Goal: Information Seeking & Learning: Compare options

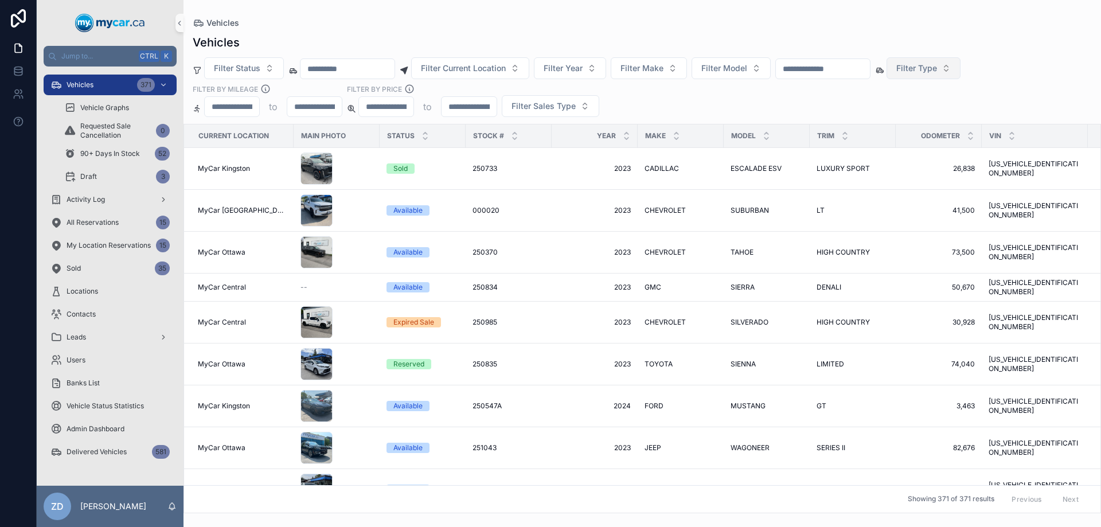
click at [937, 69] on span "Filter Type" at bounding box center [916, 67] width 41 height 11
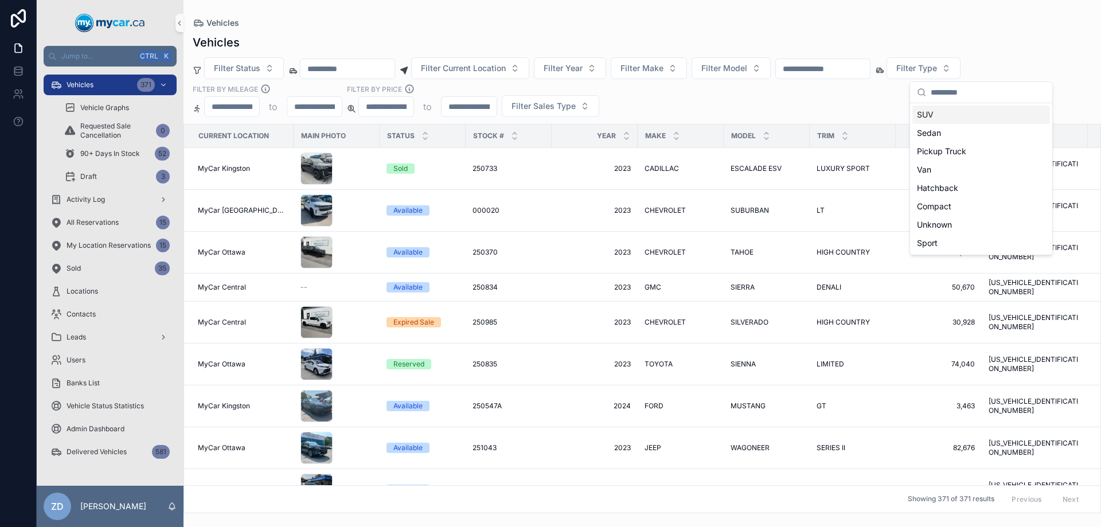
click at [928, 119] on div "SUV" at bounding box center [981, 115] width 138 height 18
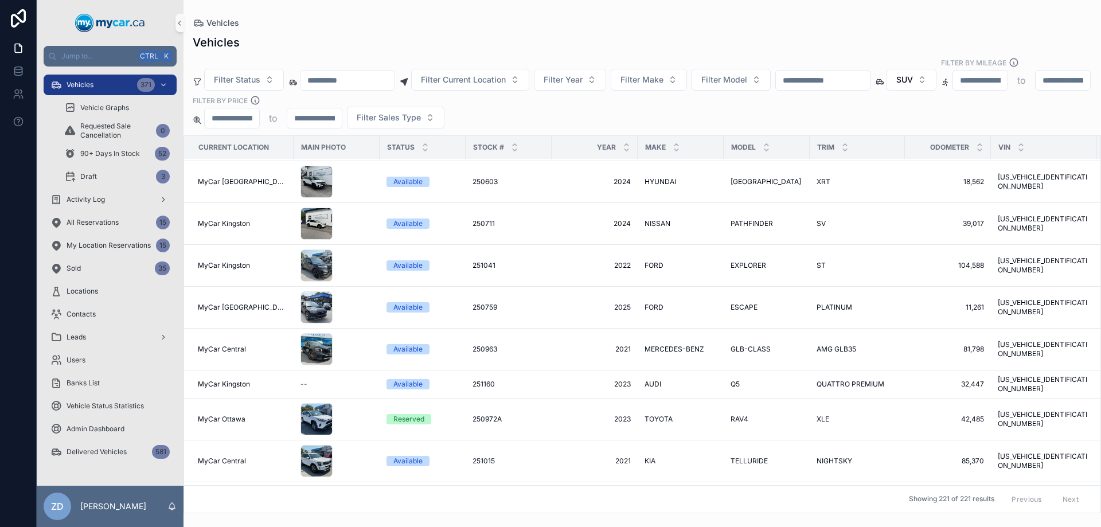
scroll to position [516, 0]
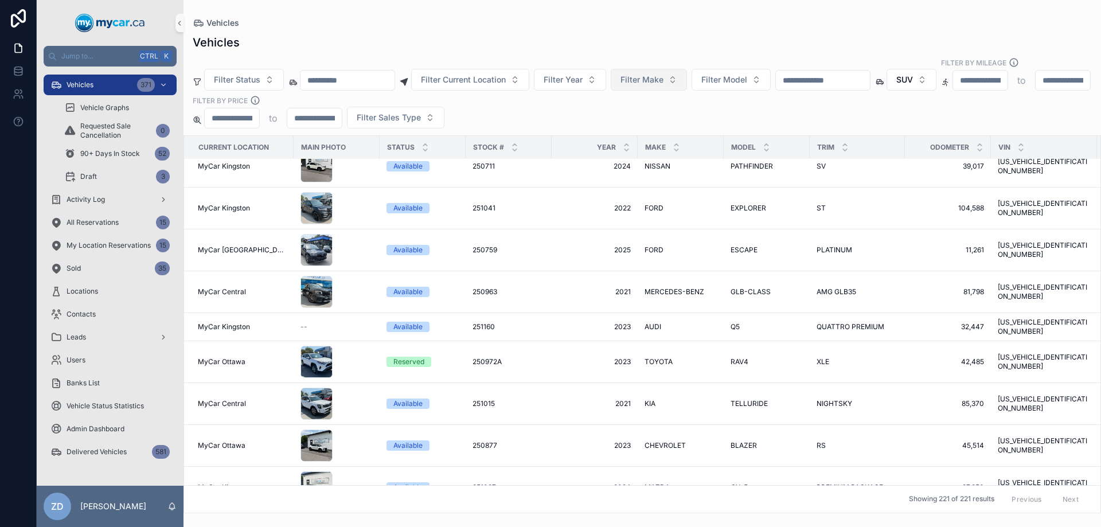
click at [663, 74] on span "Filter Make" at bounding box center [641, 79] width 43 height 11
type input "****"
click at [643, 111] on span "TOYOTA" at bounding box center [631, 114] width 34 height 11
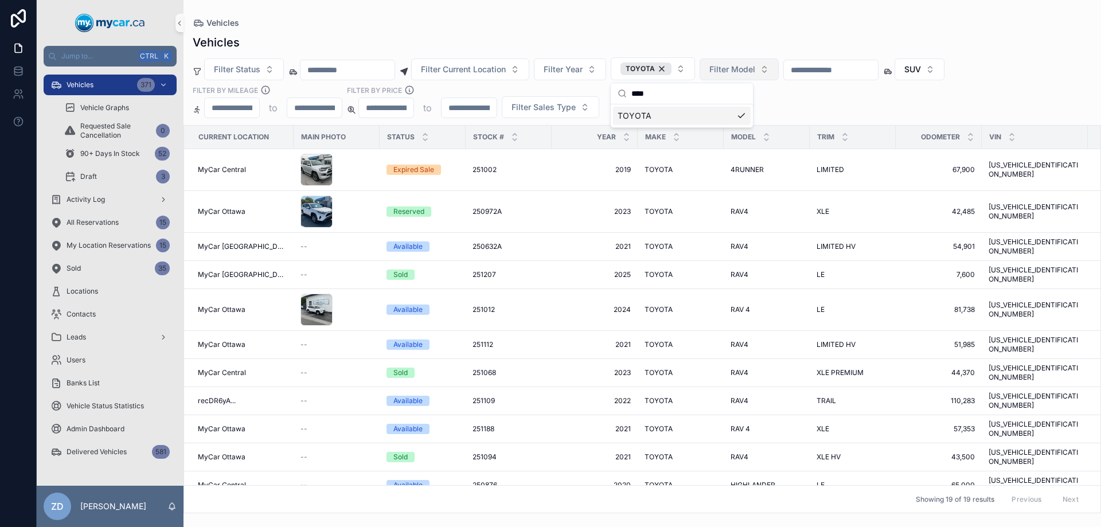
click at [755, 72] on span "Filter Model" at bounding box center [732, 69] width 46 height 11
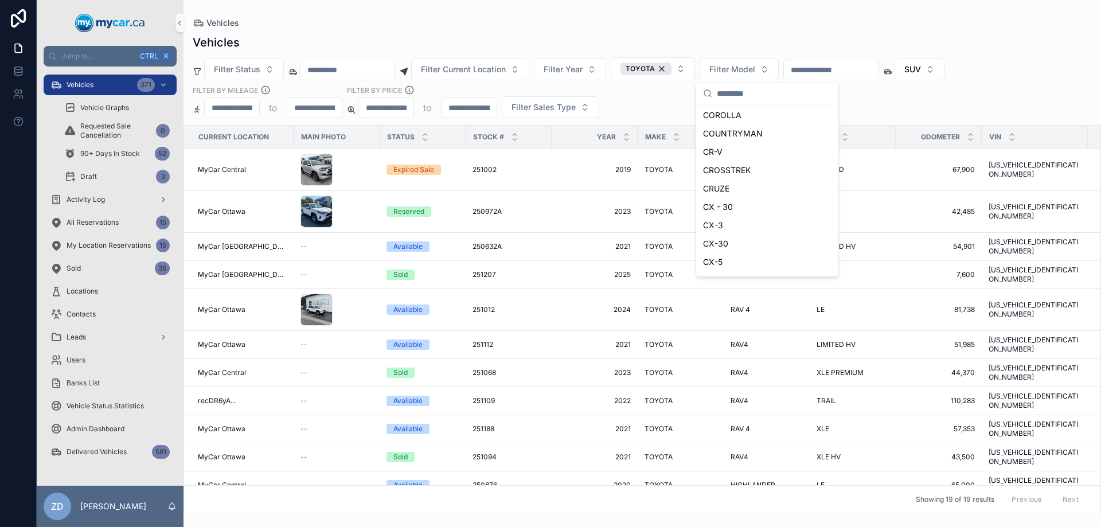
scroll to position [950, 0]
click at [876, 100] on div "Filter Status Filter Current Location Filter Year TOYOTA Filter Model SUV Filte…" at bounding box center [641, 87] width 917 height 61
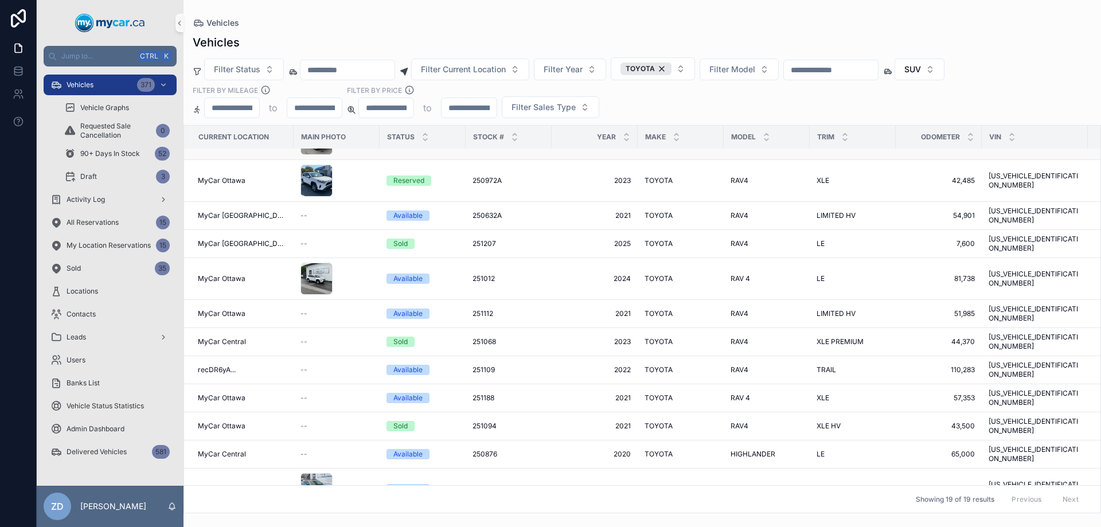
scroll to position [0, 0]
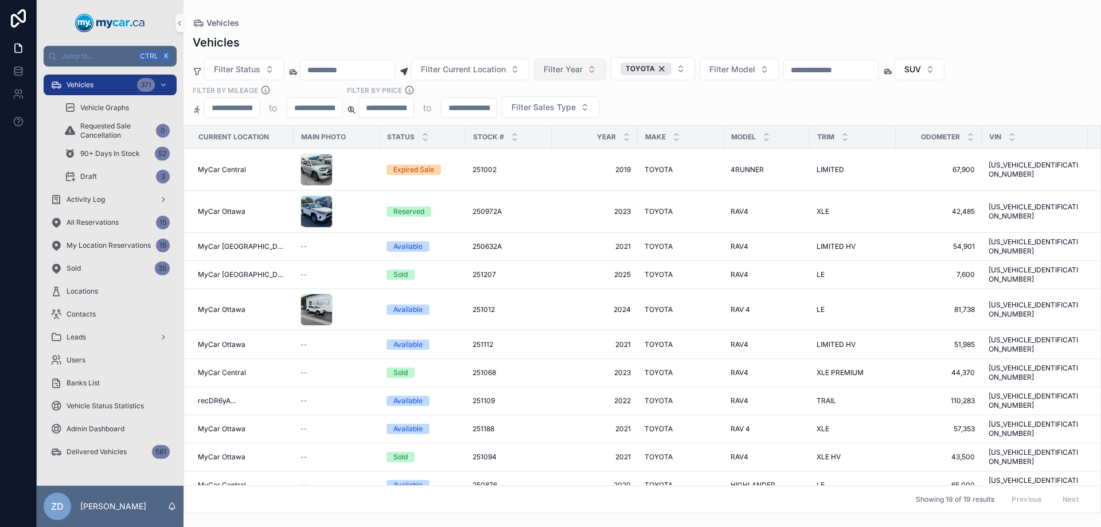
click at [606, 71] on button "Filter Year" at bounding box center [570, 69] width 72 height 22
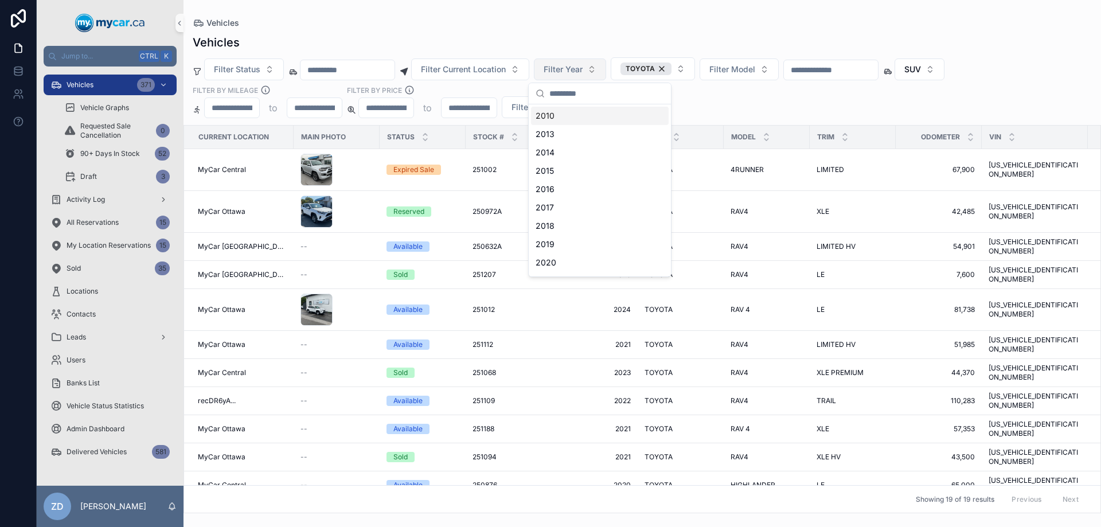
click at [606, 71] on button "Filter Year" at bounding box center [570, 69] width 72 height 22
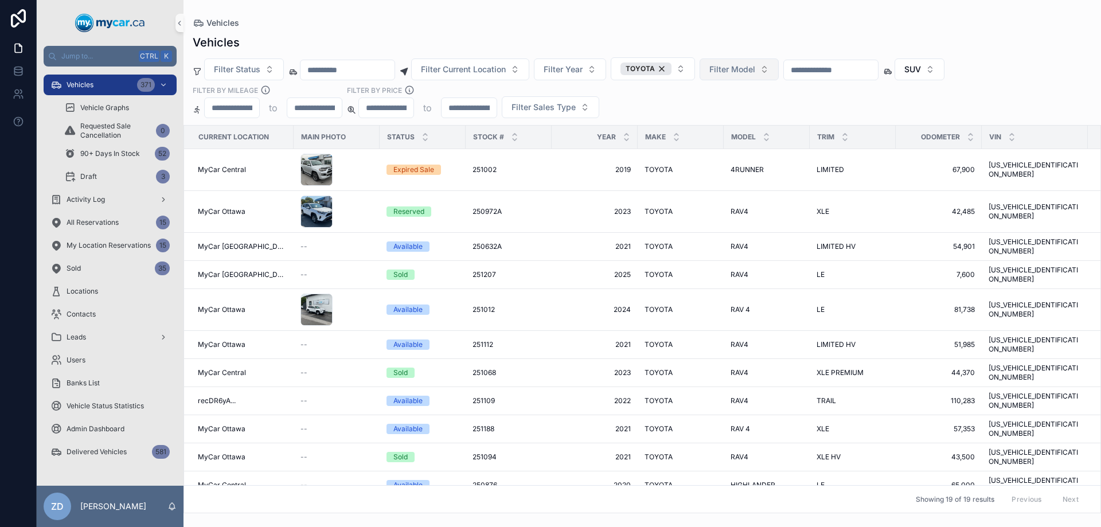
click at [755, 71] on span "Filter Model" at bounding box center [732, 69] width 46 height 11
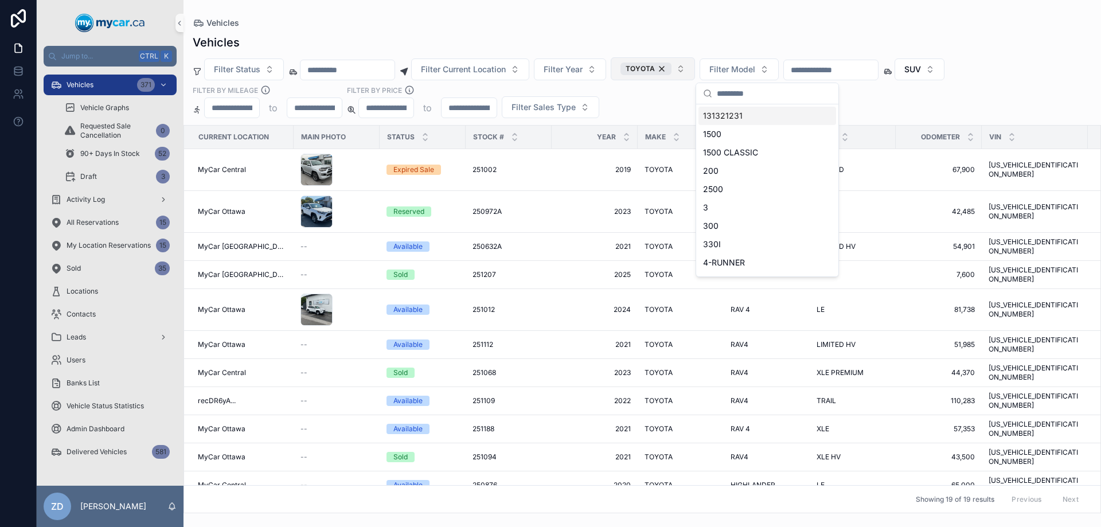
click at [671, 68] on div "TOYOTA" at bounding box center [645, 68] width 51 height 13
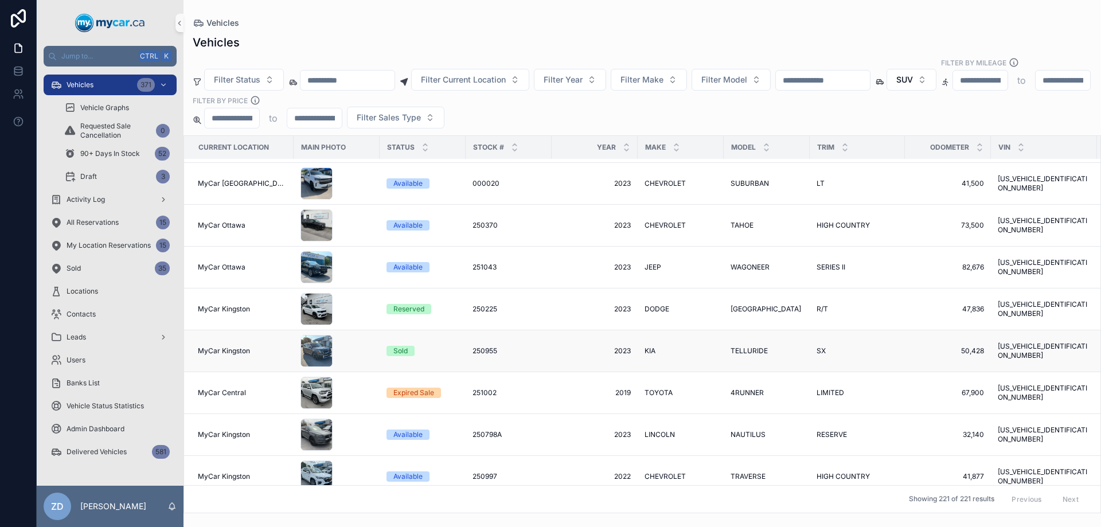
scroll to position [115, 0]
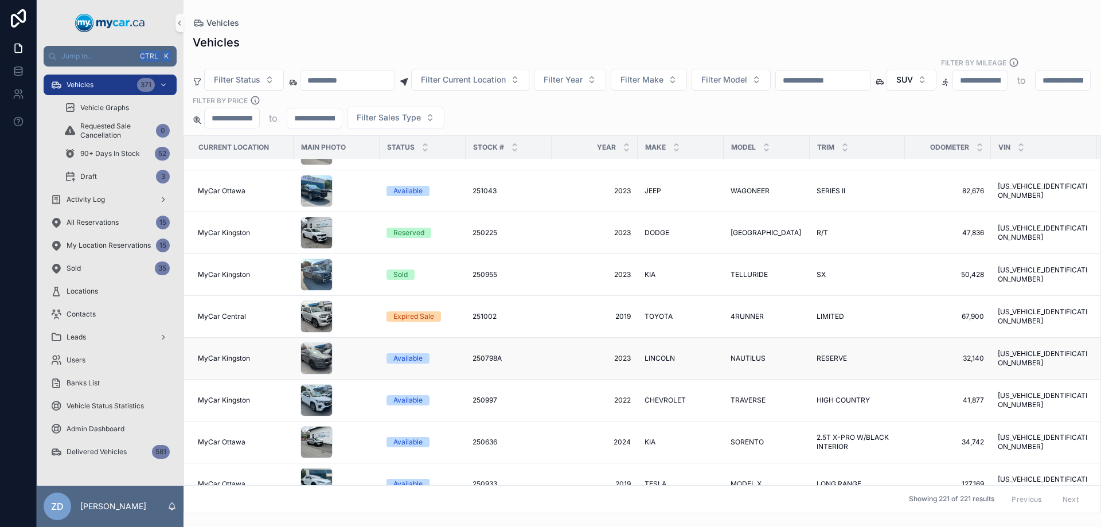
click at [734, 354] on span "NAUTILUS" at bounding box center [747, 358] width 35 height 9
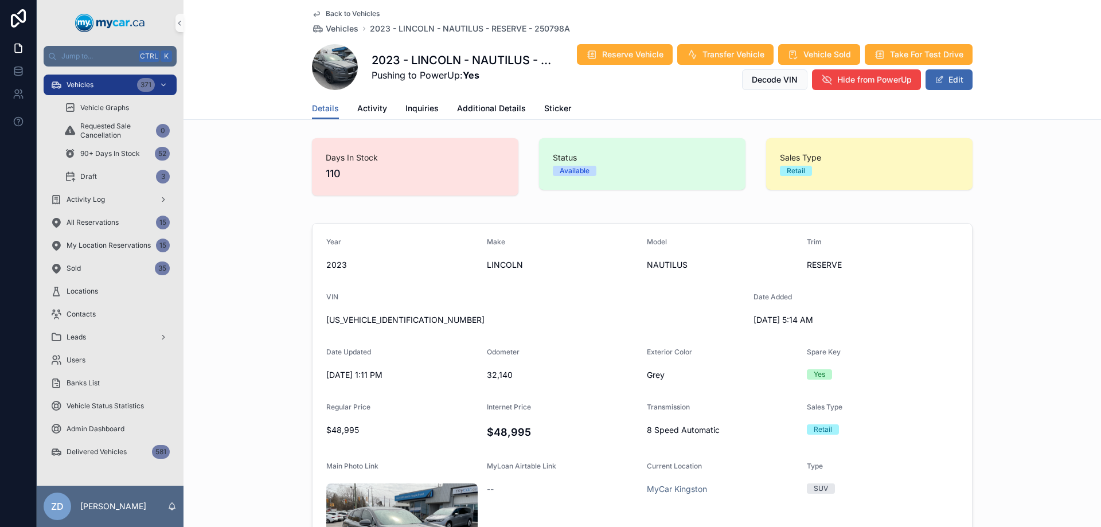
click at [327, 13] on span "Back to Vehicles" at bounding box center [353, 13] width 54 height 9
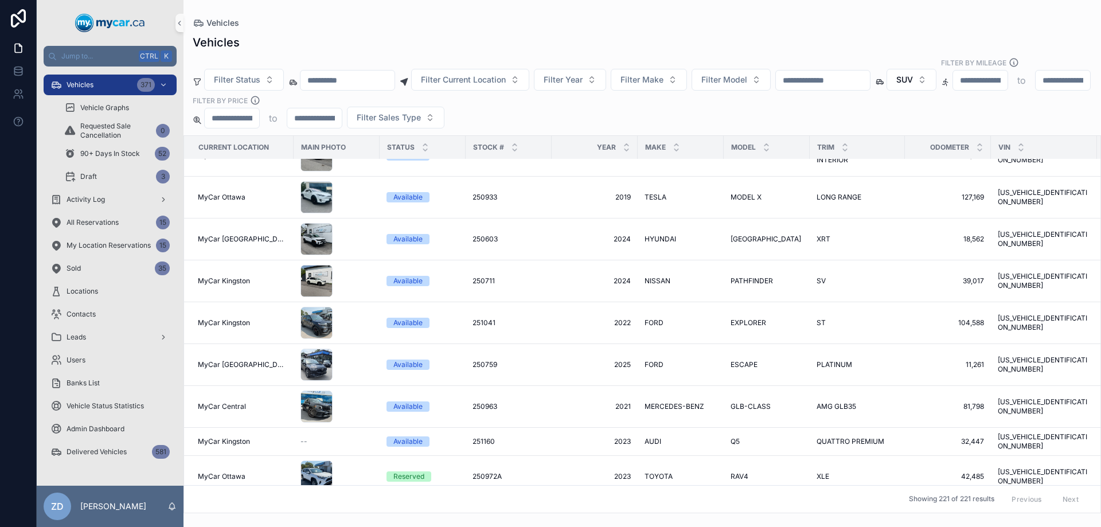
scroll to position [459, 0]
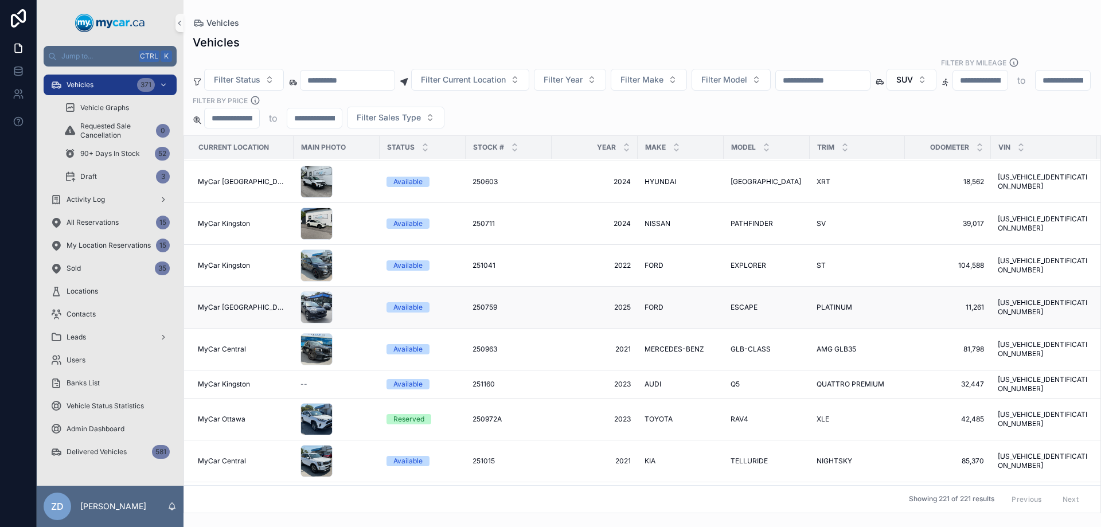
click at [739, 290] on td "ESCAPE ESCAPE" at bounding box center [767, 308] width 86 height 42
click at [737, 291] on td "ESCAPE ESCAPE" at bounding box center [767, 308] width 86 height 42
click at [737, 303] on span "ESCAPE" at bounding box center [743, 307] width 27 height 9
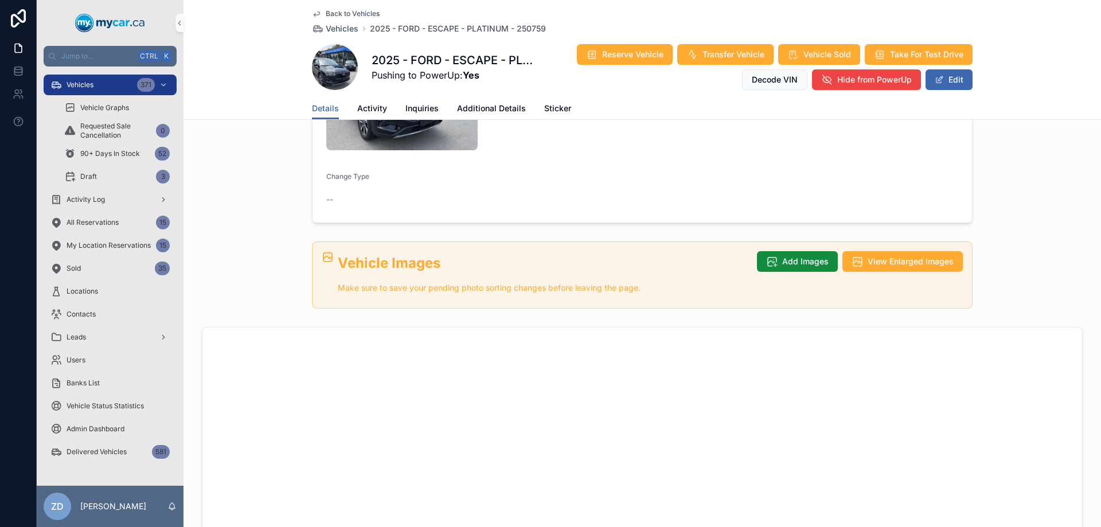
scroll to position [459, 0]
click at [348, 10] on span "Back to Vehicles" at bounding box center [353, 13] width 54 height 9
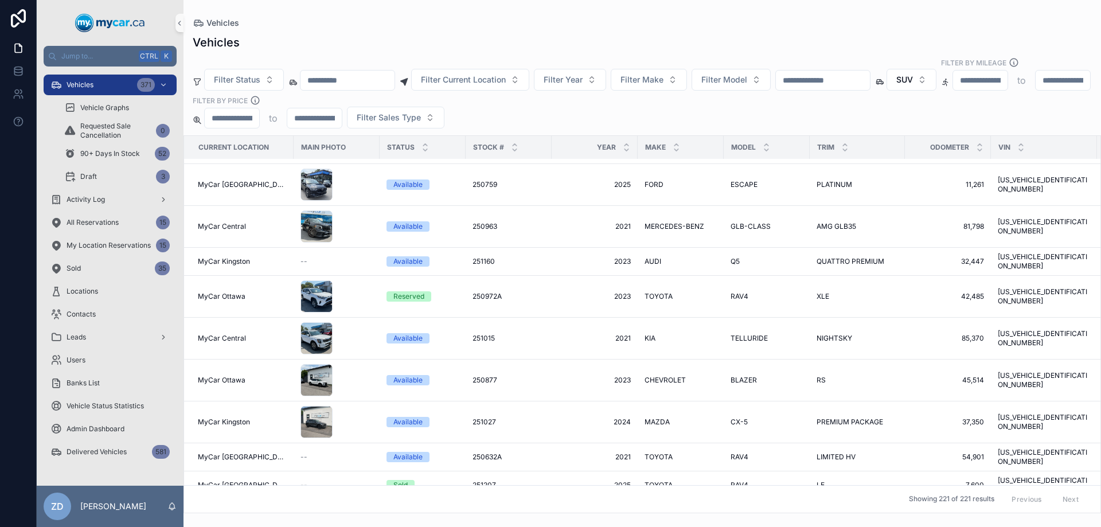
scroll to position [631, 0]
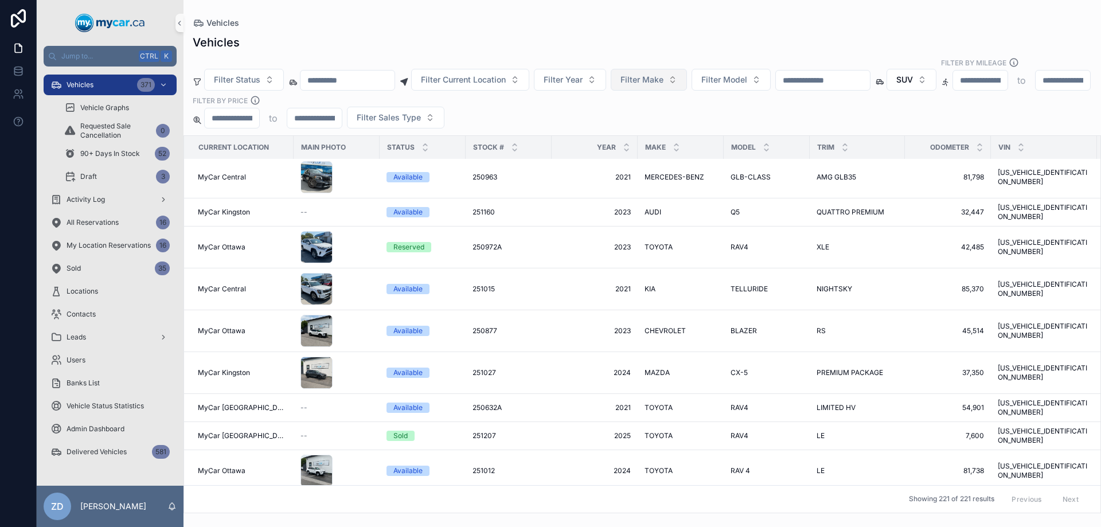
click at [669, 75] on button "Filter Make" at bounding box center [649, 80] width 76 height 22
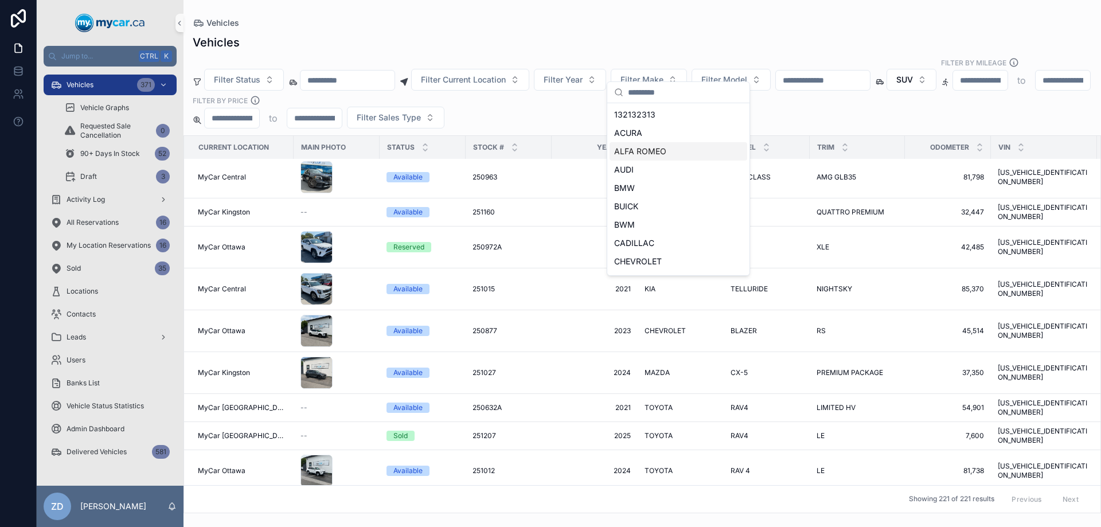
click at [658, 148] on span "ALFA ROMEO" at bounding box center [640, 151] width 52 height 11
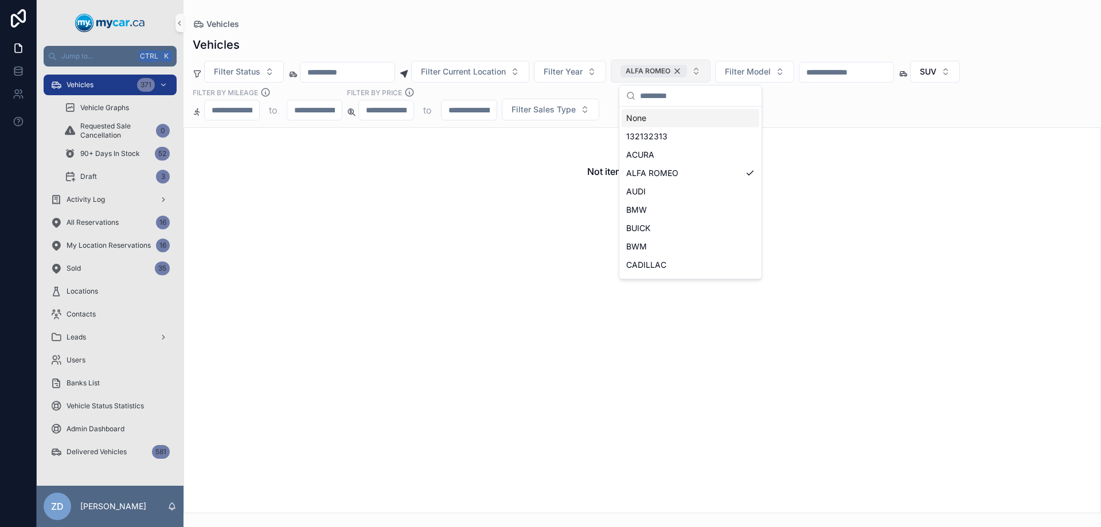
click at [687, 69] on div "ALFA ROMEO" at bounding box center [653, 71] width 67 height 13
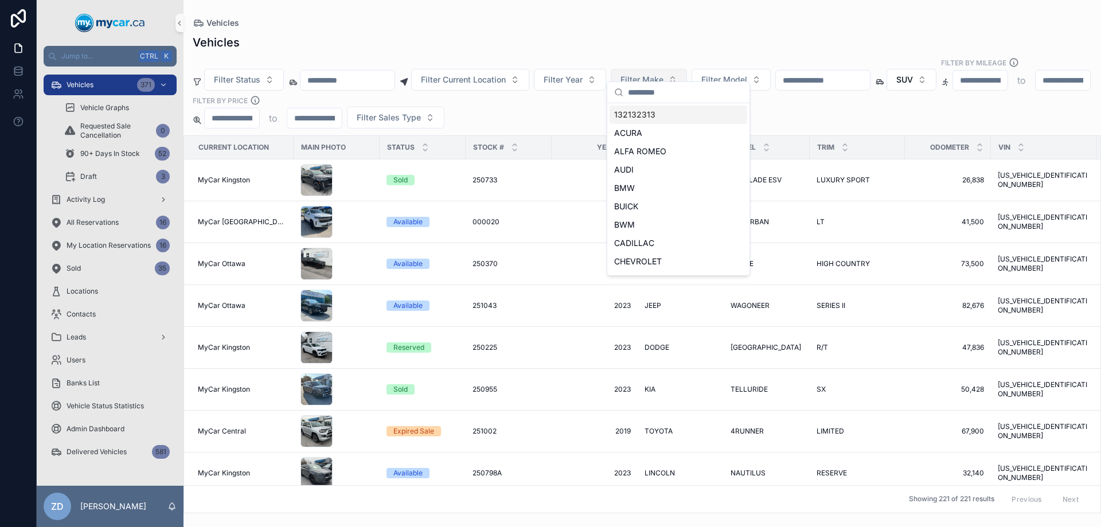
click at [687, 73] on button "Filter Make" at bounding box center [649, 80] width 76 height 22
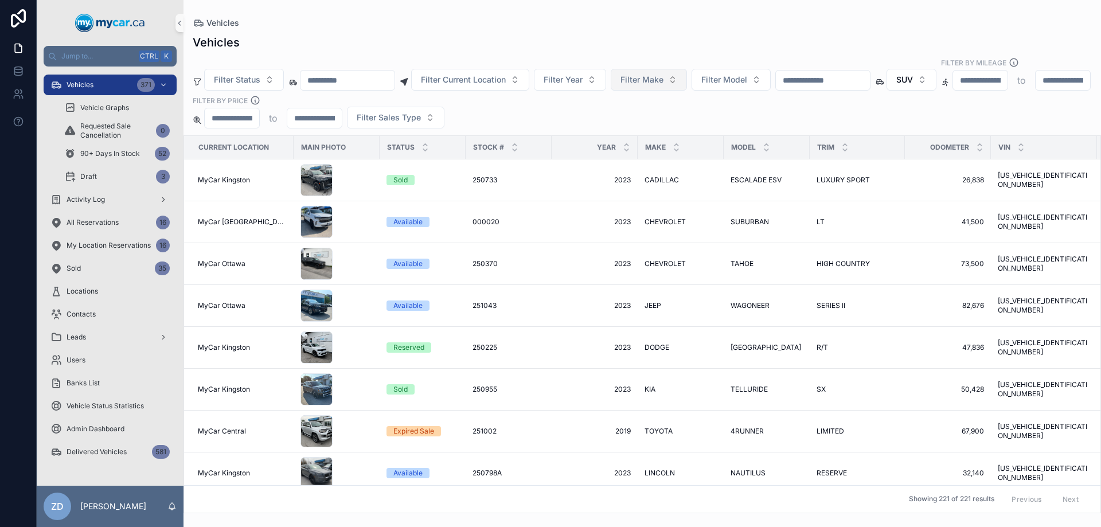
click at [687, 75] on button "Filter Make" at bounding box center [649, 80] width 76 height 22
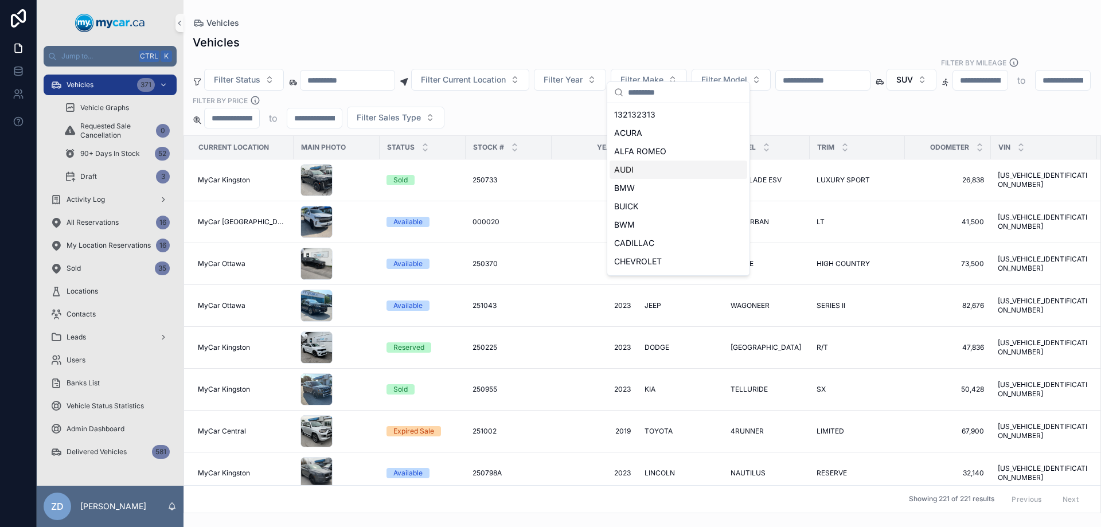
click at [637, 166] on div "AUDI" at bounding box center [678, 170] width 138 height 18
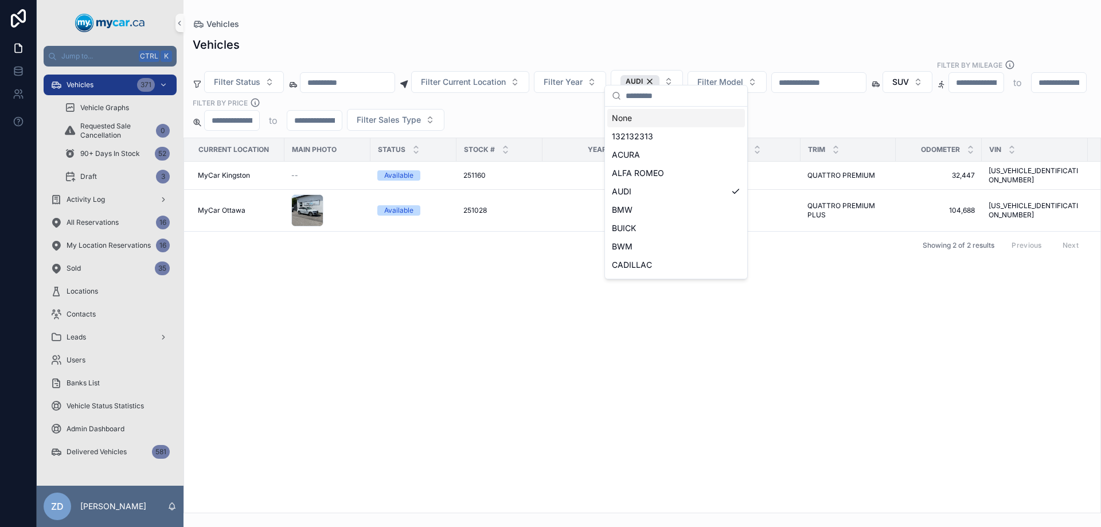
click at [773, 101] on div "Filter Status Filter Current Location Filter Year AUDI Filter Model SUV Filter …" at bounding box center [641, 95] width 917 height 71
click at [725, 171] on span "Q5" at bounding box center [725, 175] width 9 height 9
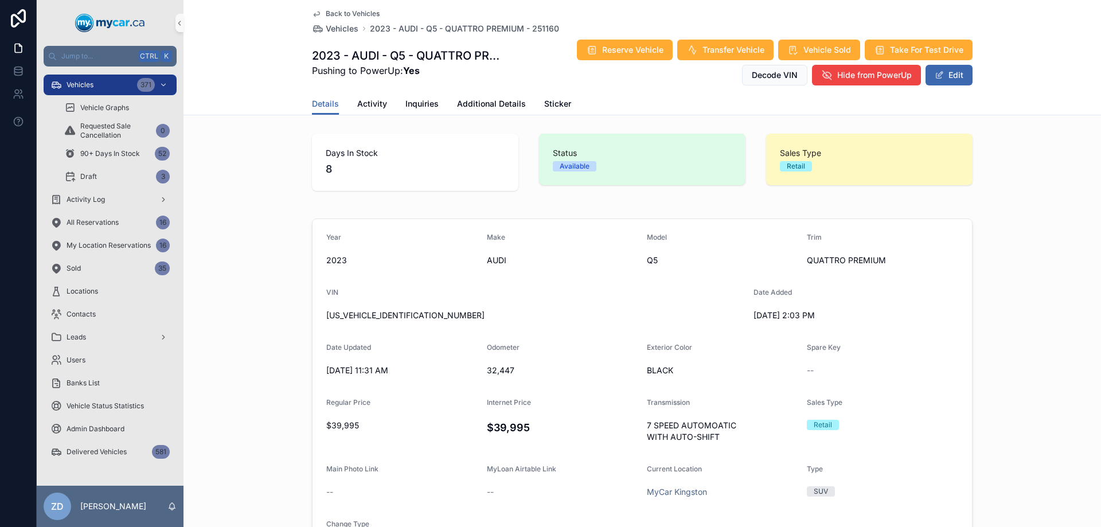
click at [352, 15] on span "Back to Vehicles" at bounding box center [353, 13] width 54 height 9
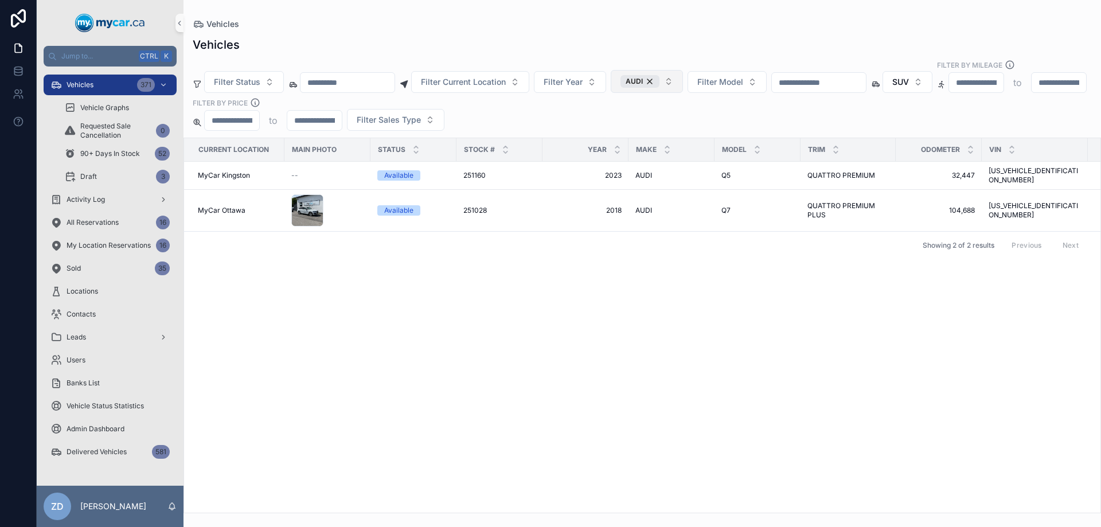
click at [659, 75] on div "AUDI" at bounding box center [639, 81] width 39 height 13
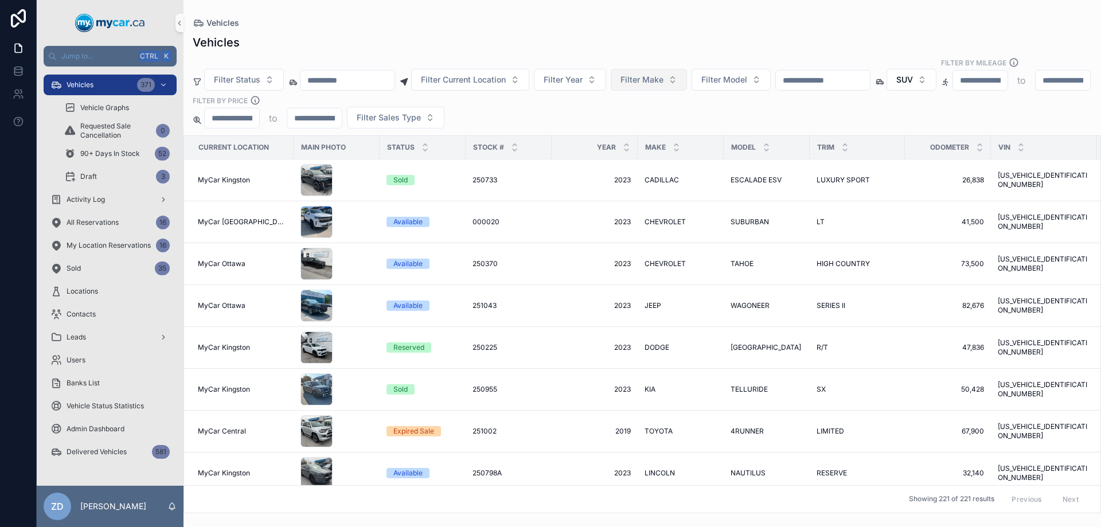
click at [663, 74] on span "Filter Make" at bounding box center [641, 79] width 43 height 11
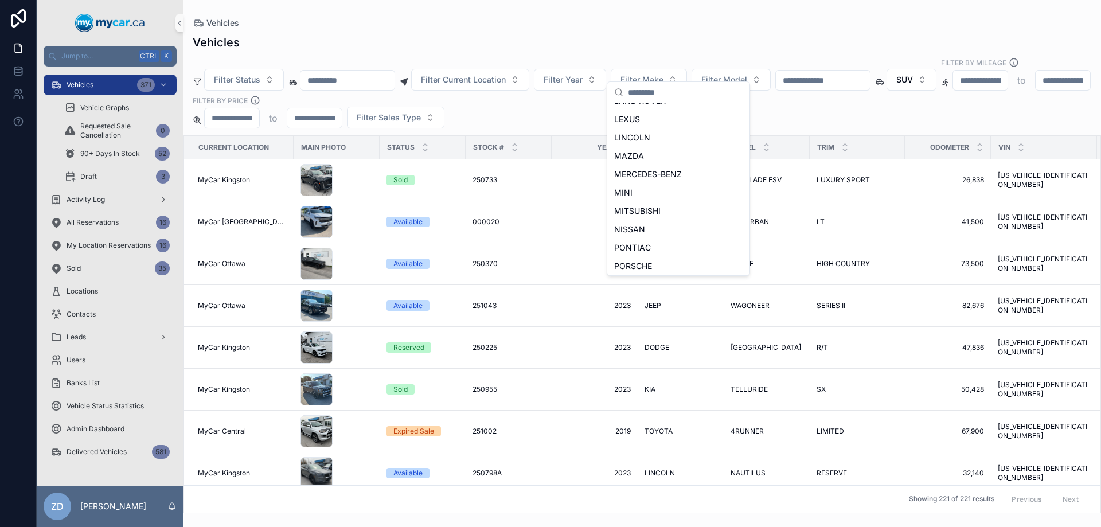
scroll to position [401, 0]
click at [655, 247] on span "VOLKSWAGEN" at bounding box center [642, 245] width 57 height 11
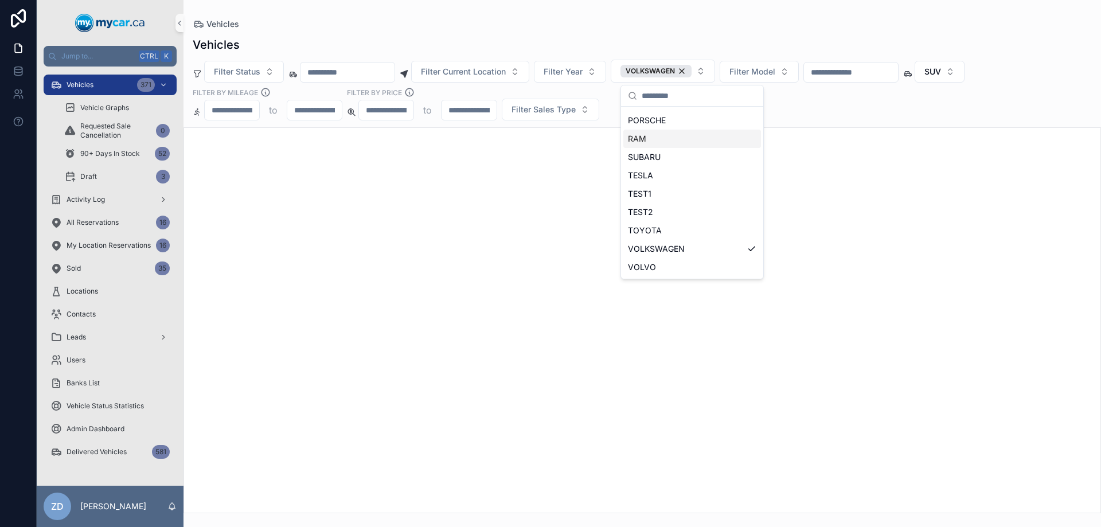
click at [794, 100] on div "Filter Status Filter Current Location Filter Year VOLKSWAGEN Filter Model SUV F…" at bounding box center [641, 90] width 917 height 61
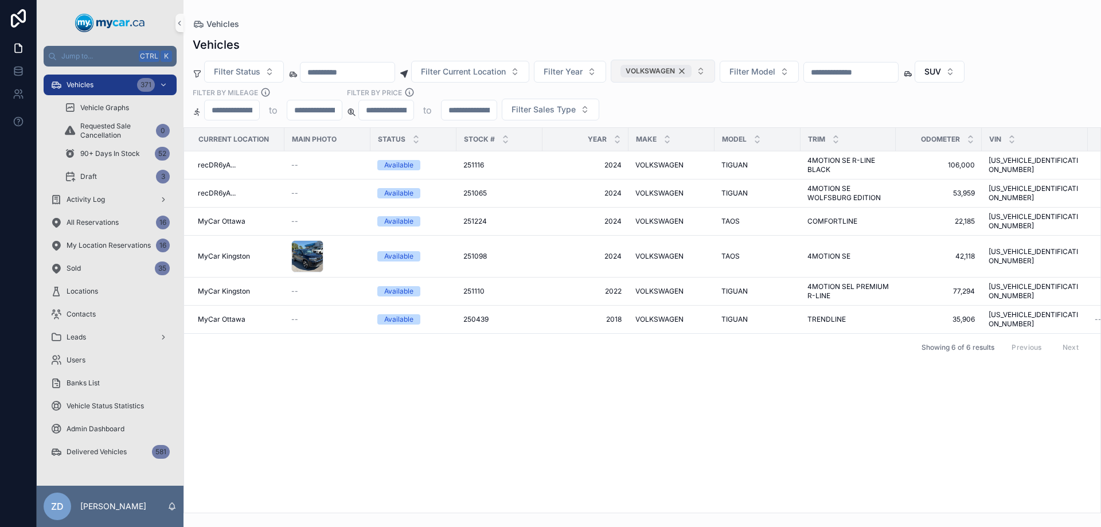
click at [691, 71] on div "VOLKSWAGEN" at bounding box center [655, 71] width 71 height 13
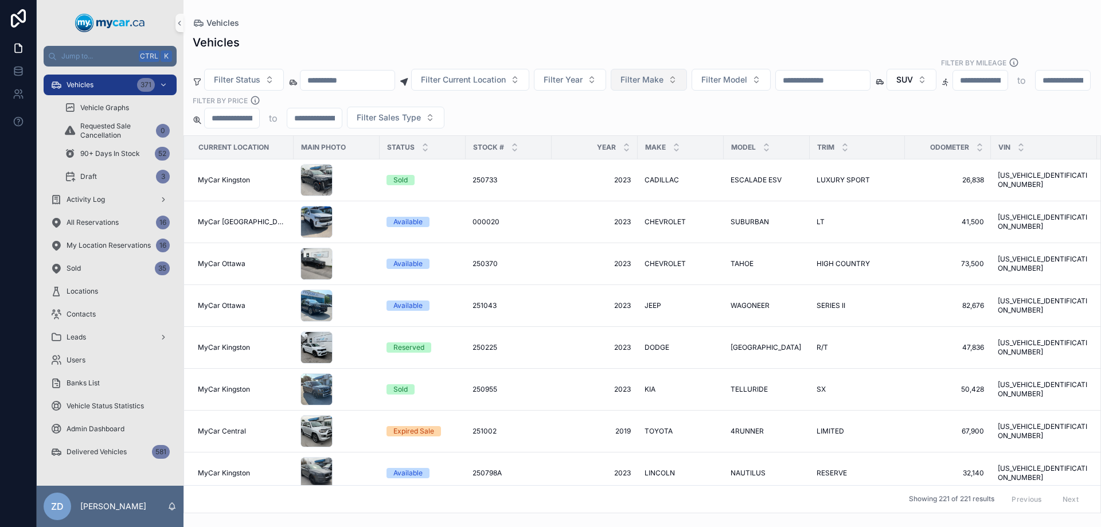
click at [687, 69] on button "Filter Make" at bounding box center [649, 80] width 76 height 22
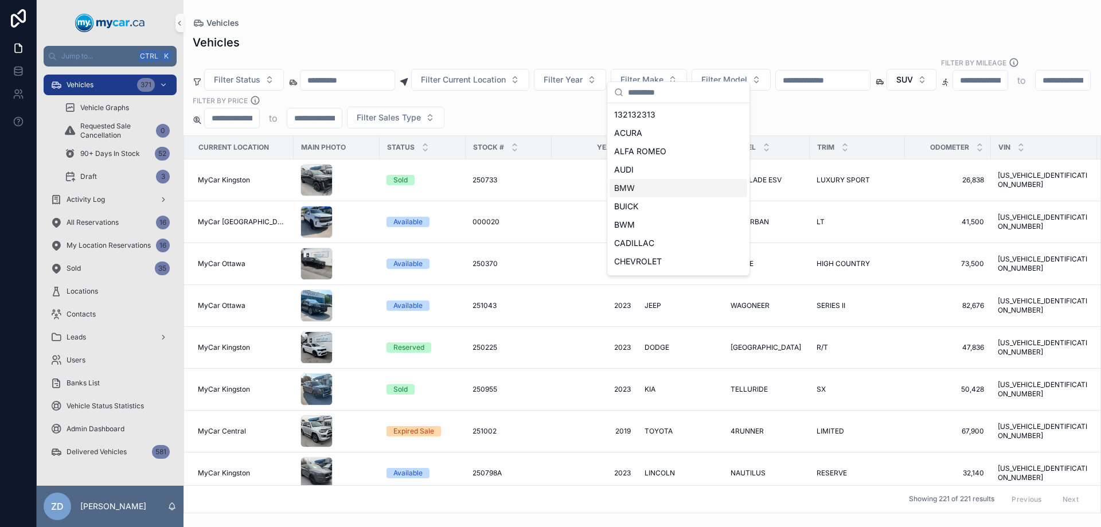
click at [623, 183] on span "BMW" at bounding box center [624, 187] width 21 height 11
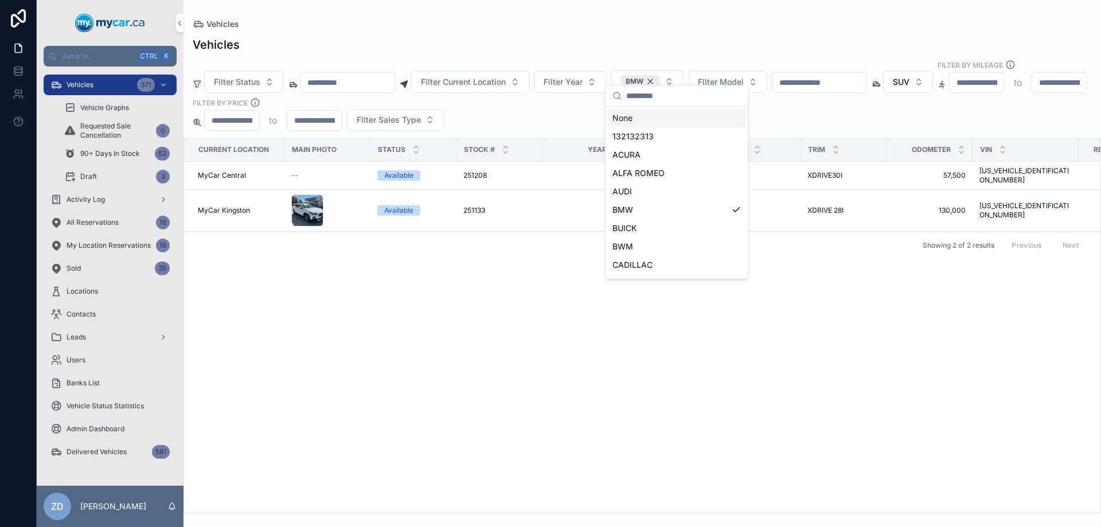
click at [660, 75] on div "BMW" at bounding box center [640, 81] width 40 height 13
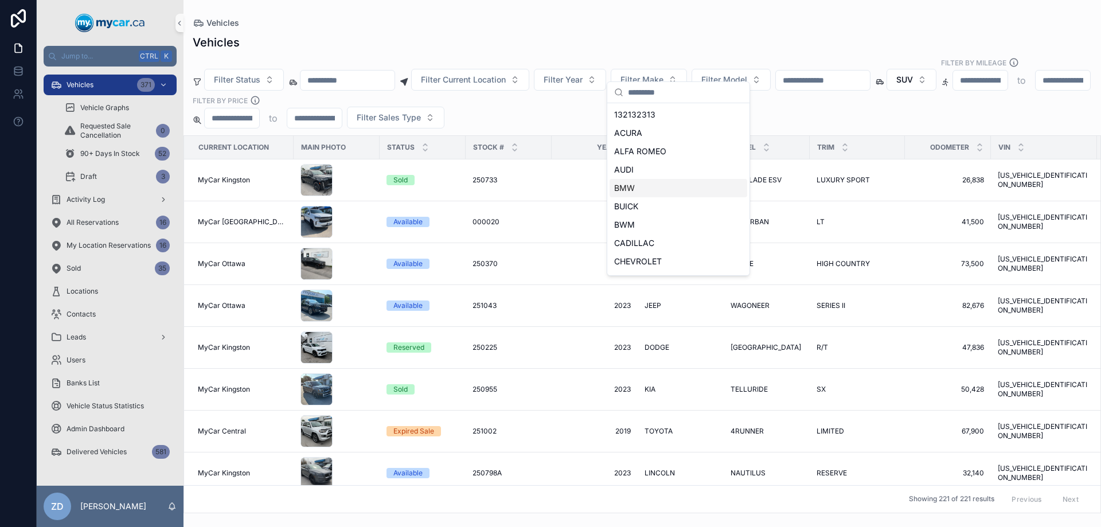
click at [632, 186] on span "BMW" at bounding box center [624, 187] width 21 height 11
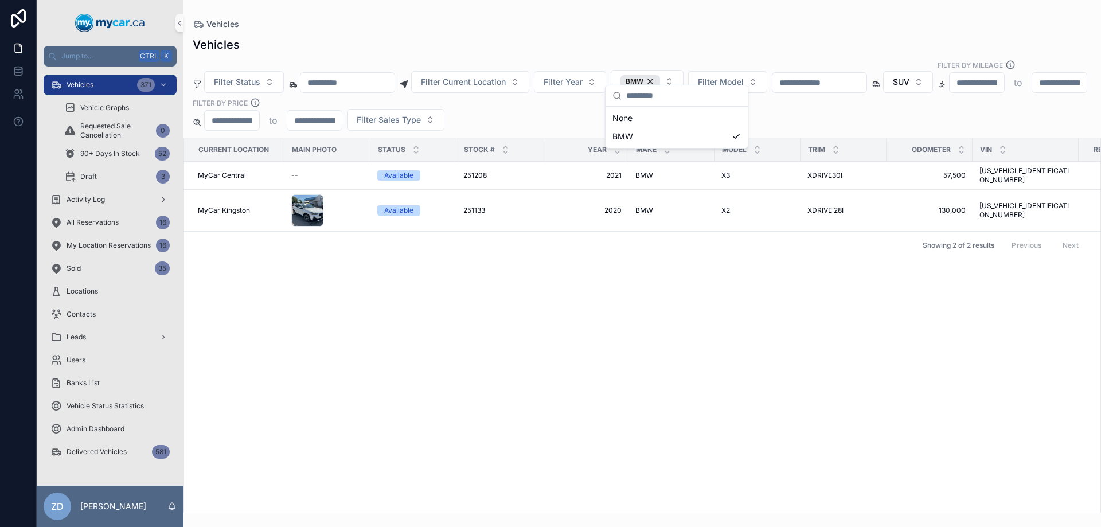
click at [778, 111] on div "Filter Status Filter Current Location Filter Year BMW Filter Model SUV Filter B…" at bounding box center [641, 95] width 917 height 71
click at [733, 206] on div "X2 X2" at bounding box center [757, 210] width 72 height 9
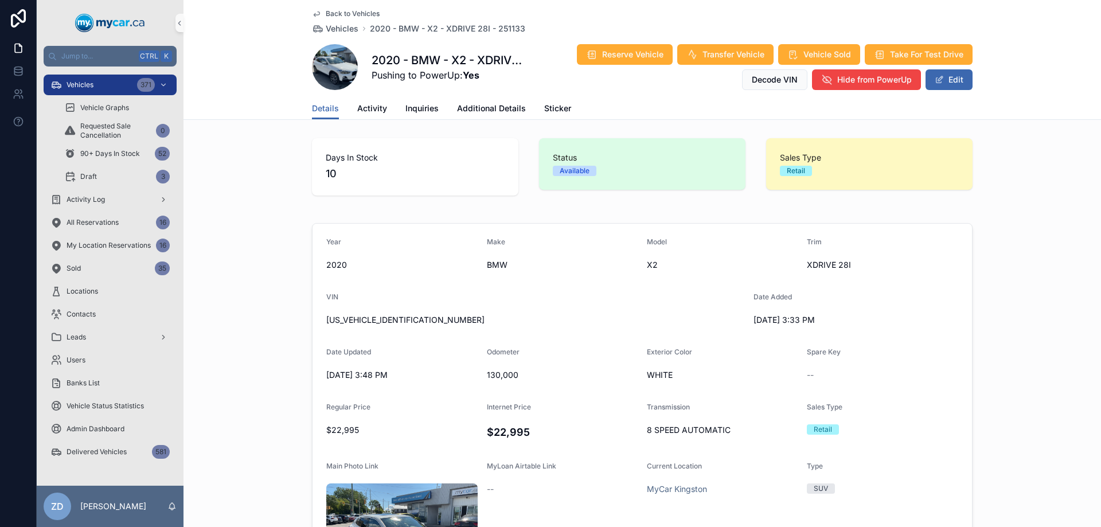
click at [373, 12] on span "Back to Vehicles" at bounding box center [353, 13] width 54 height 9
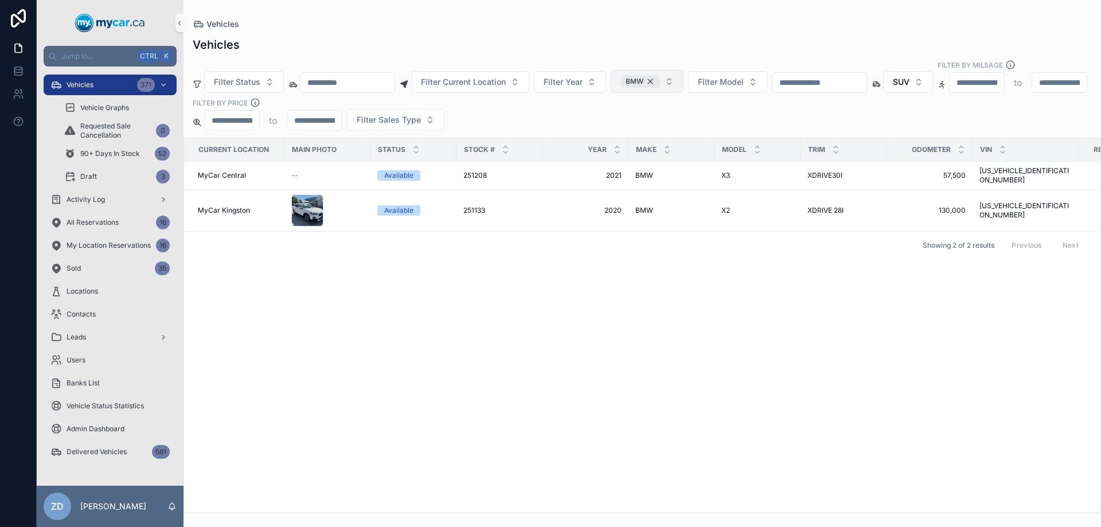
click at [660, 75] on div "BMW" at bounding box center [640, 81] width 40 height 13
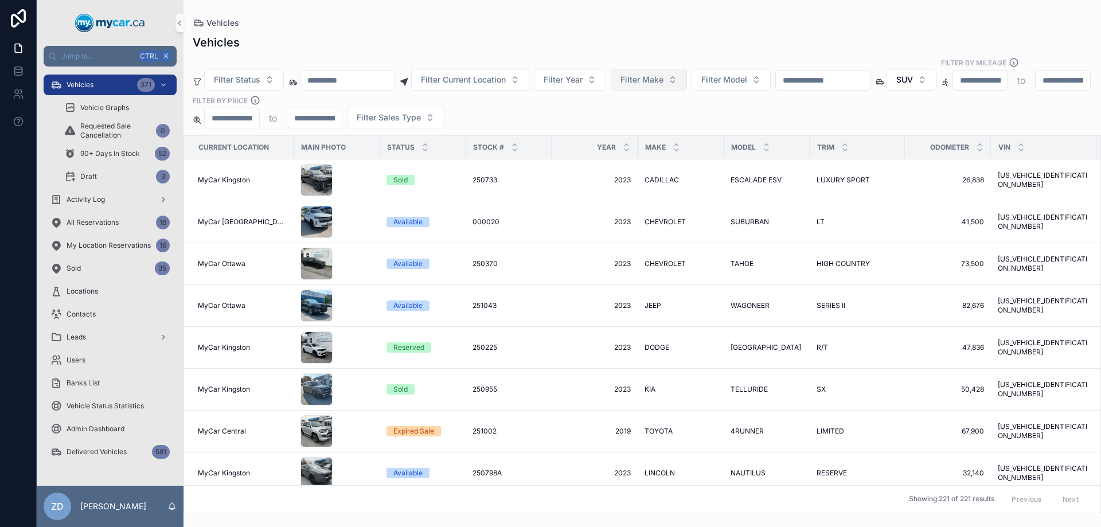
click at [663, 74] on span "Filter Make" at bounding box center [641, 79] width 43 height 11
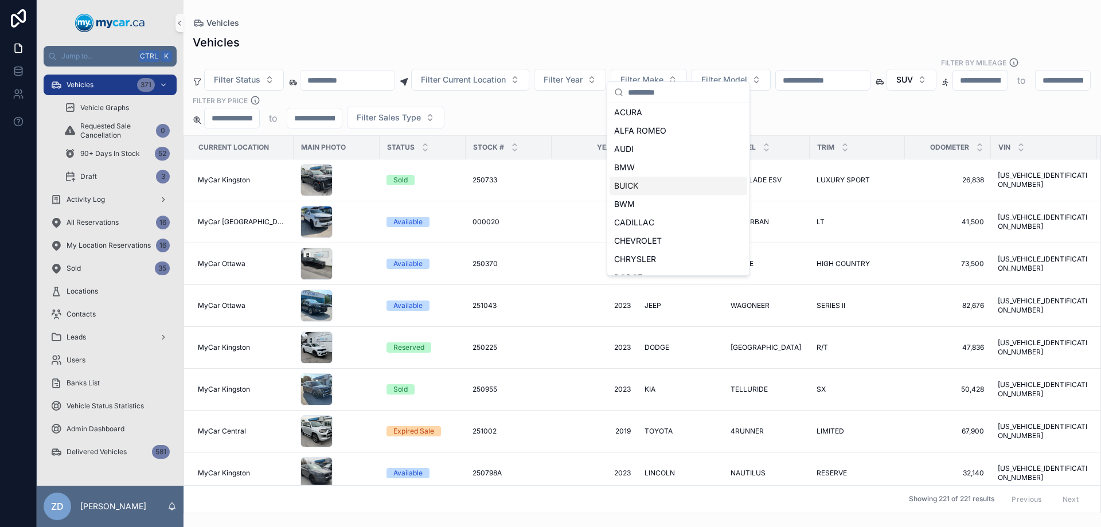
scroll to position [57, 0]
click at [646, 205] on span "CHEVROLET" at bounding box center [638, 203] width 48 height 11
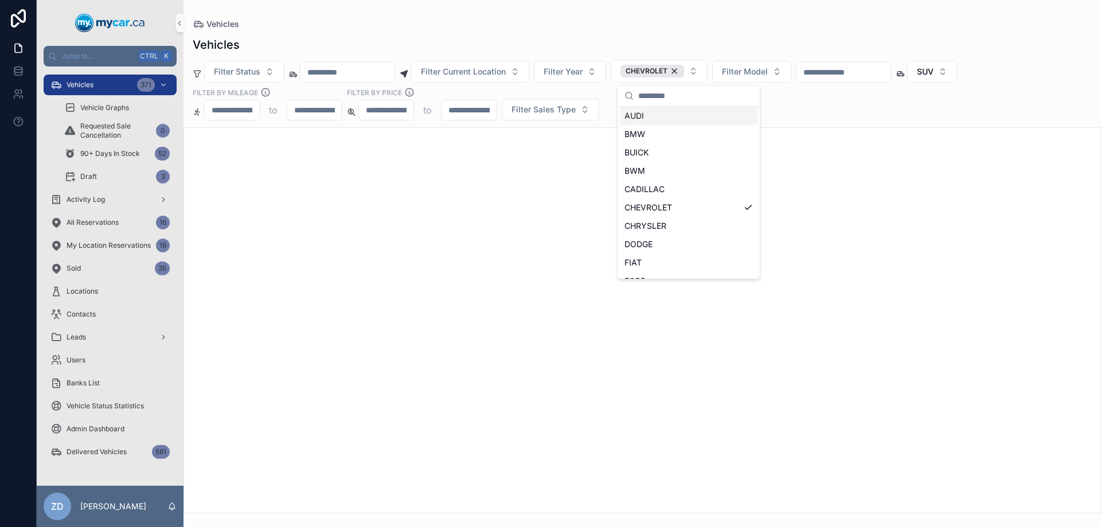
click at [782, 110] on div "Filter Status Filter Current Location Filter Year CHEVROLET Filter Model SUV Fi…" at bounding box center [641, 90] width 917 height 61
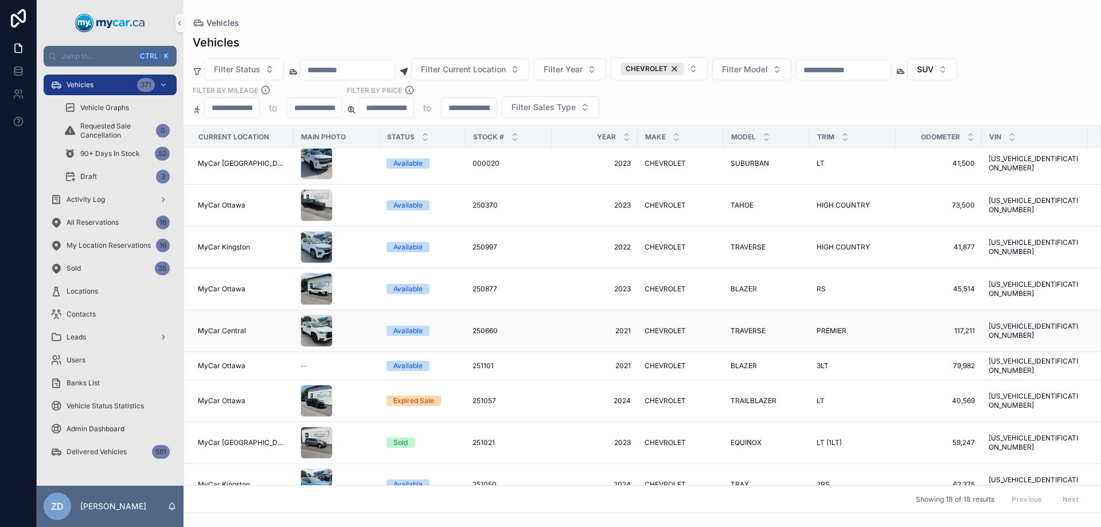
scroll to position [0, 0]
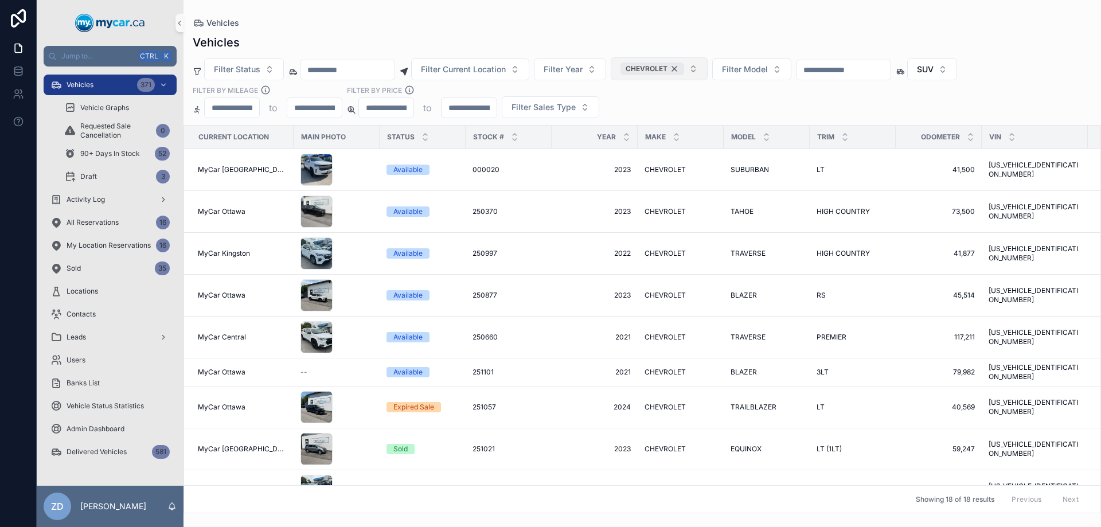
click at [684, 66] on div "CHEVROLET" at bounding box center [652, 68] width 64 height 13
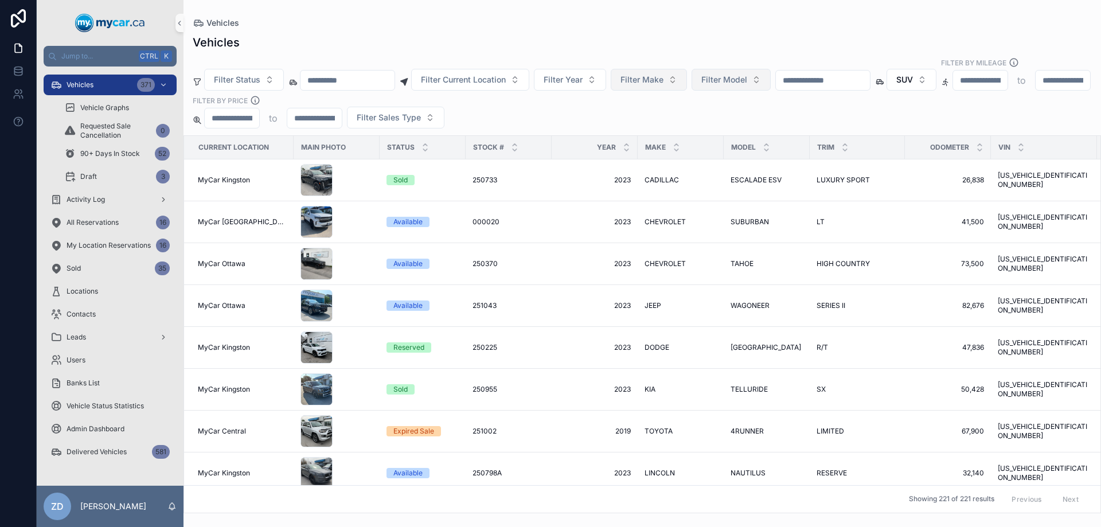
click at [771, 69] on button "Filter Model" at bounding box center [730, 80] width 79 height 22
type input "*****"
click at [716, 117] on span "HORNET" at bounding box center [712, 114] width 33 height 11
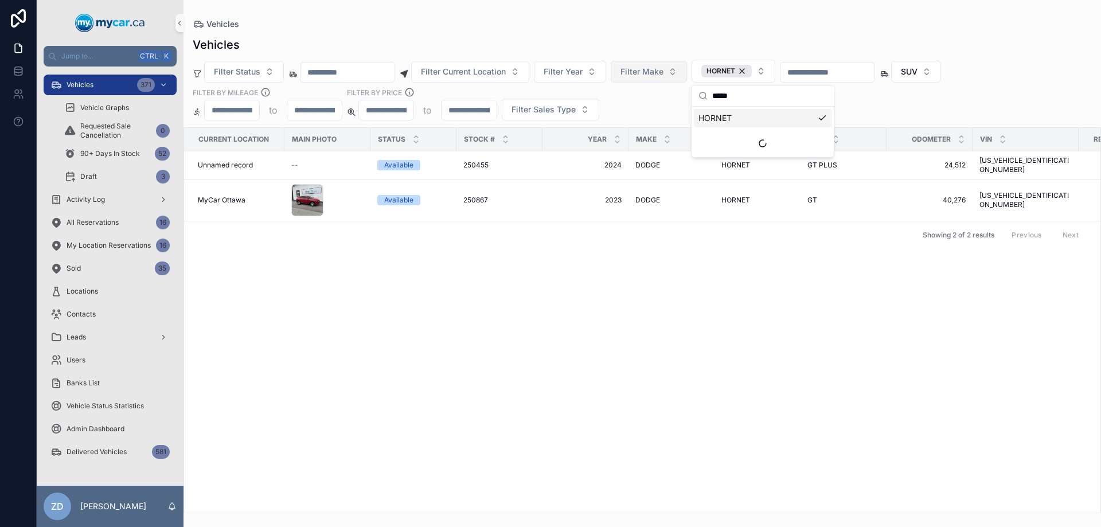
click at [937, 131] on div "Odometer" at bounding box center [929, 139] width 85 height 22
click at [734, 161] on span "HORNET" at bounding box center [735, 165] width 29 height 9
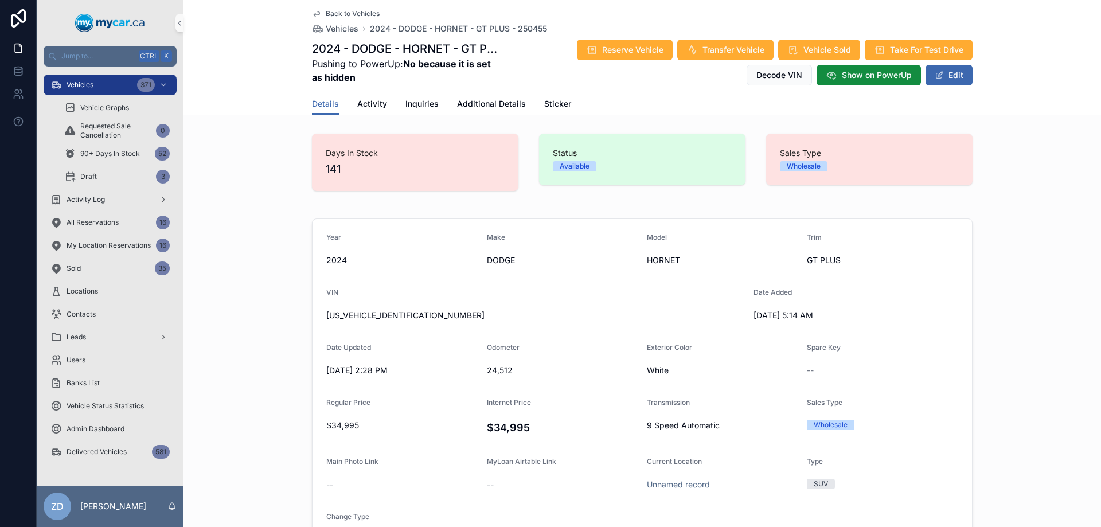
click at [345, 12] on span "Back to Vehicles" at bounding box center [353, 13] width 54 height 9
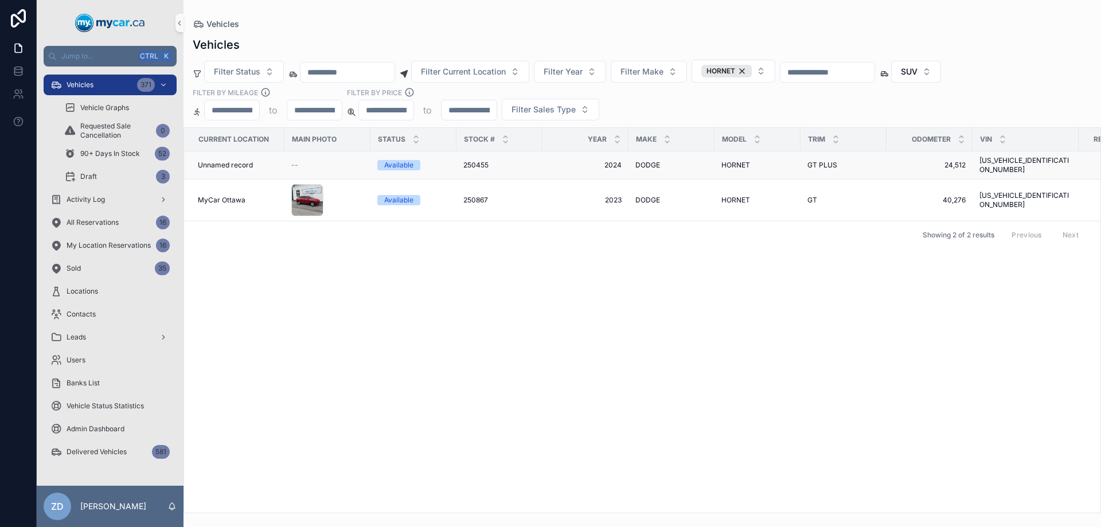
click at [733, 163] on span "HORNET" at bounding box center [735, 165] width 29 height 9
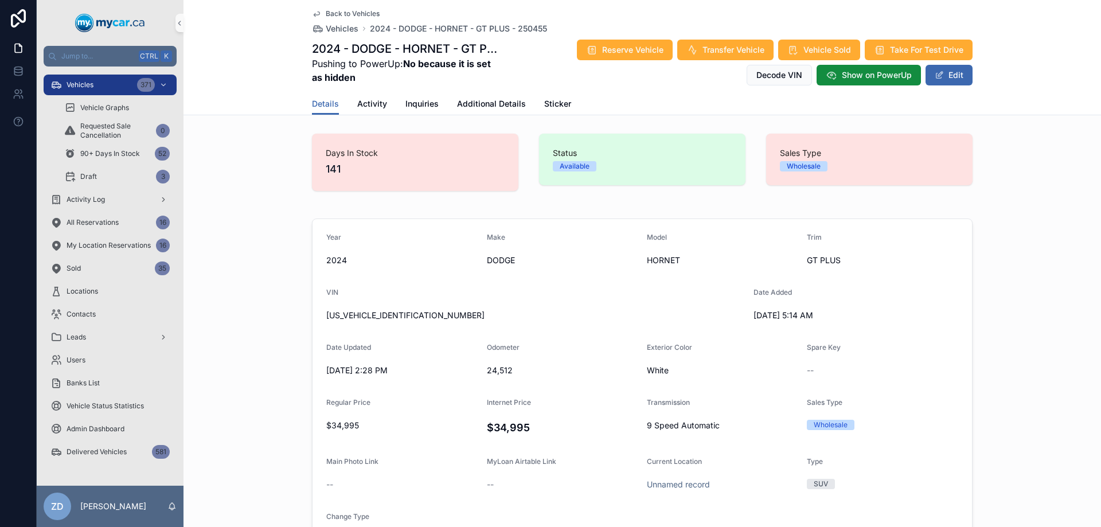
click at [358, 13] on span "Back to Vehicles" at bounding box center [353, 13] width 54 height 9
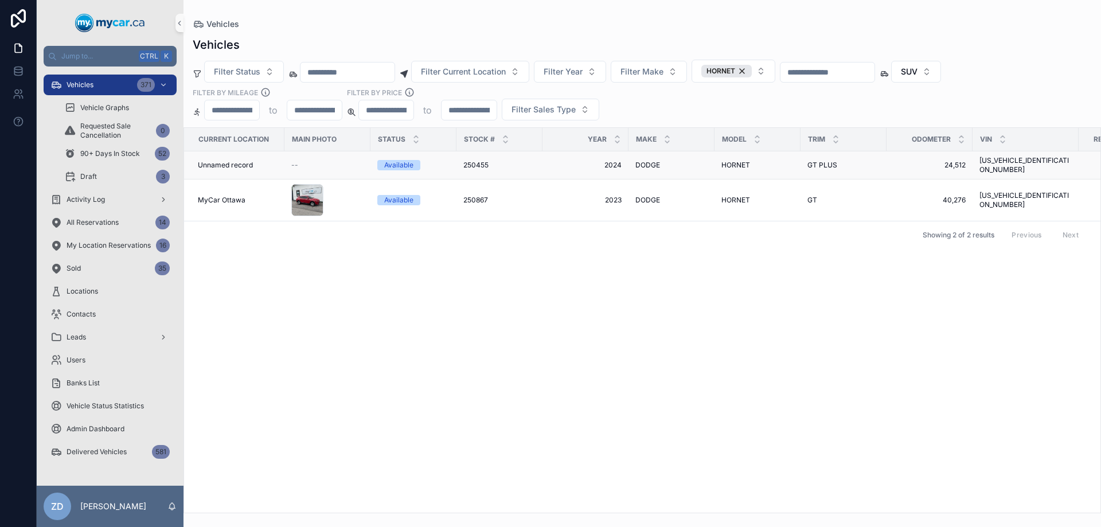
click at [648, 161] on span "DODGE" at bounding box center [647, 165] width 25 height 9
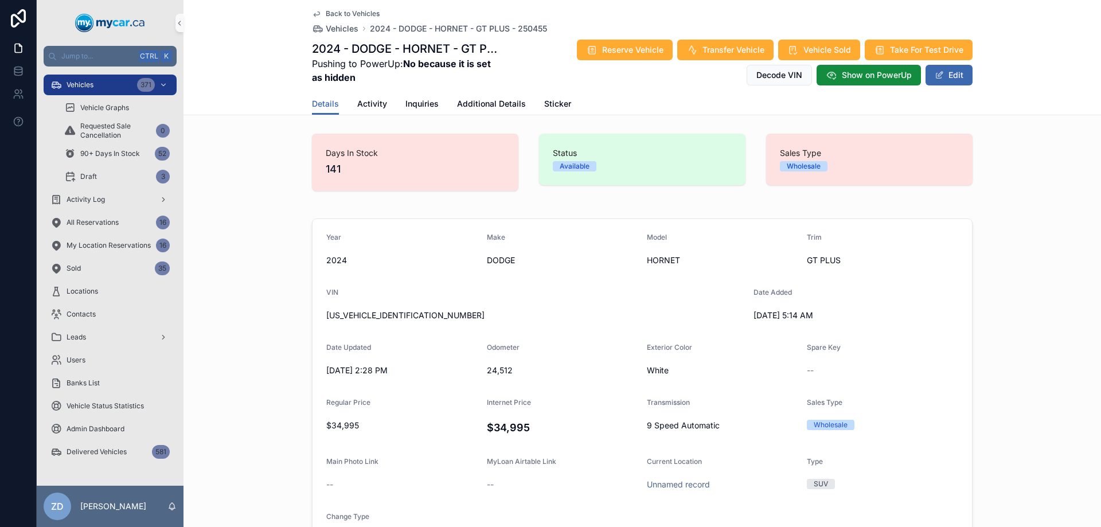
click at [392, 312] on span "[US_VEHICLE_IDENTIFICATION_NUMBER]" at bounding box center [535, 315] width 418 height 11
copy span "[US_VEHICLE_IDENTIFICATION_NUMBER]"
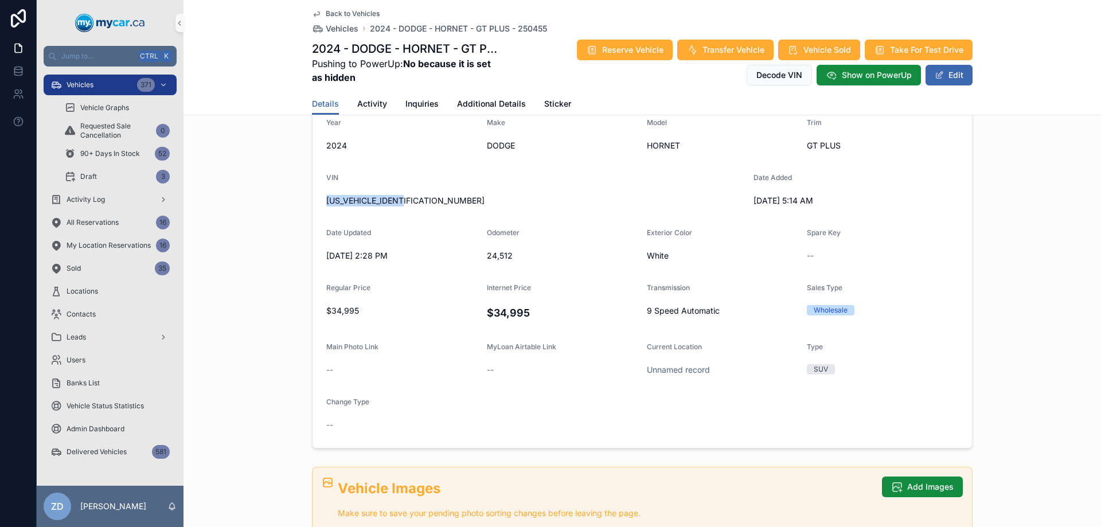
scroll to position [57, 0]
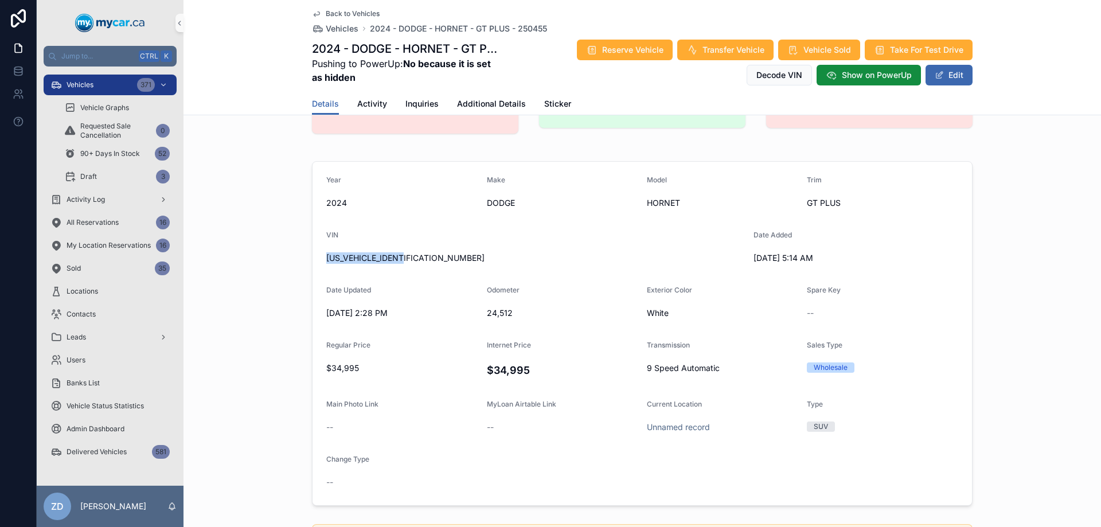
click at [579, 256] on span "[US_VEHICLE_IDENTIFICATION_NUMBER]" at bounding box center [535, 257] width 418 height 11
click at [349, 14] on span "Back to Vehicles" at bounding box center [353, 13] width 54 height 9
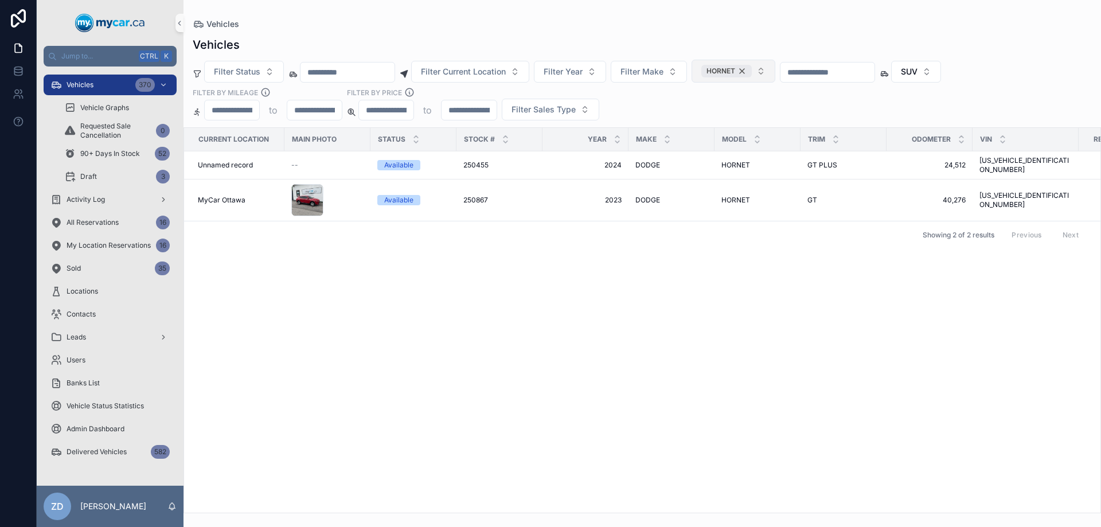
click at [752, 72] on div "HORNET" at bounding box center [726, 71] width 50 height 13
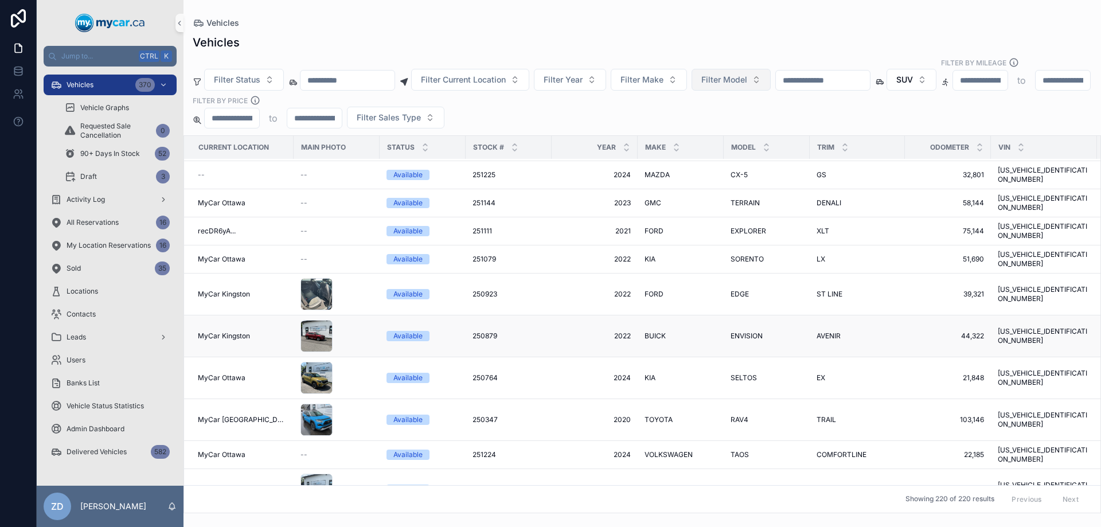
scroll to position [2121, 0]
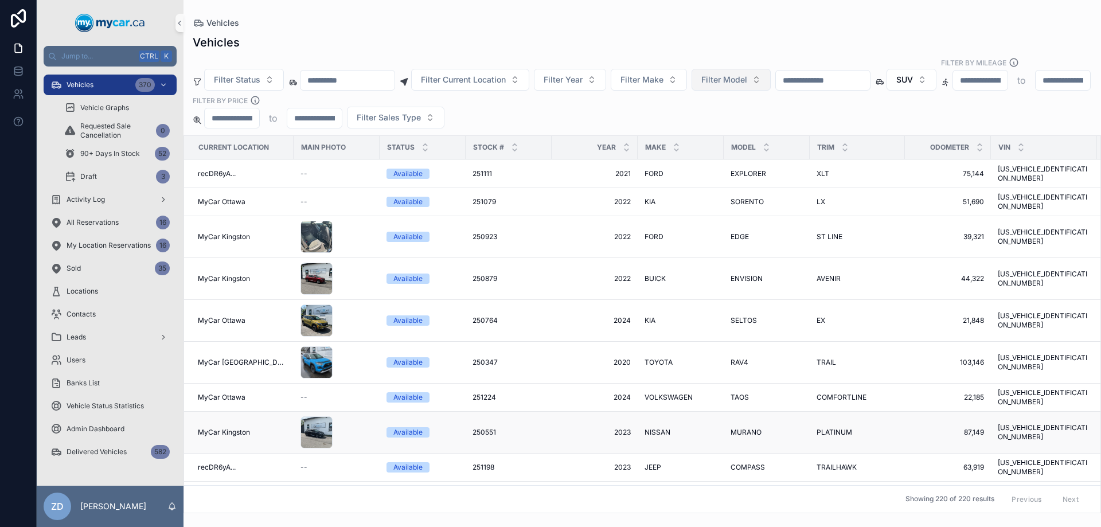
click at [747, 428] on span "MURANO" at bounding box center [745, 432] width 31 height 9
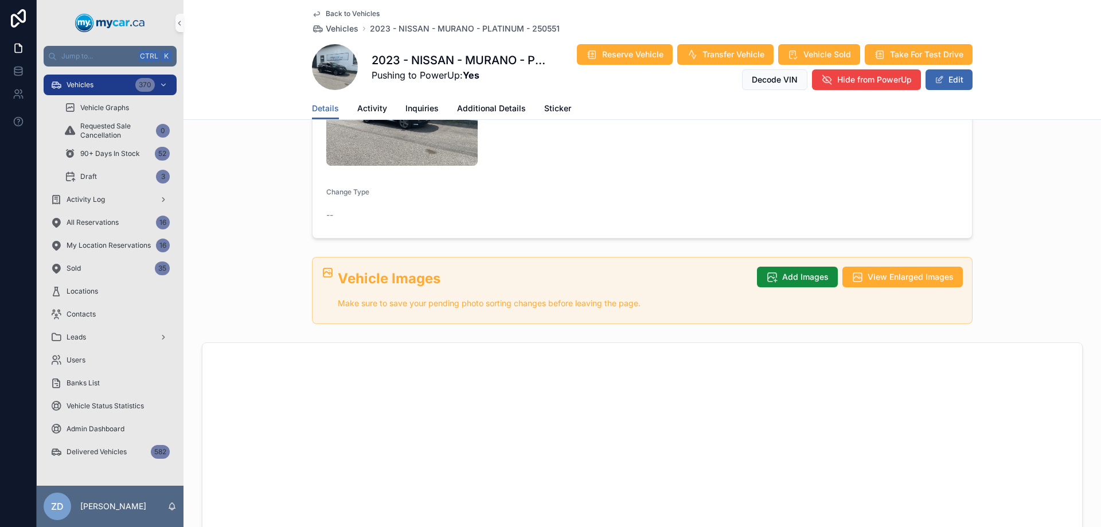
scroll to position [516, 0]
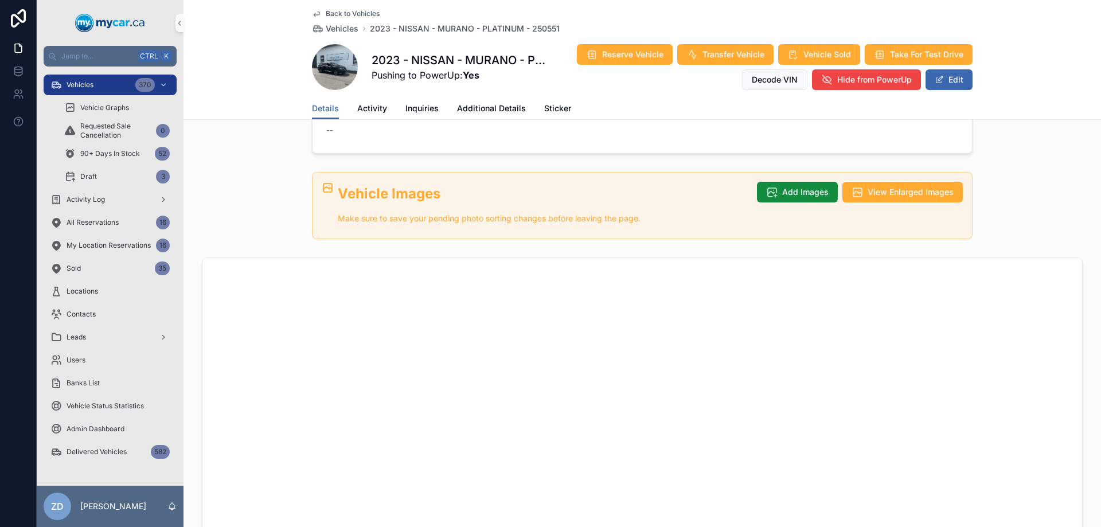
click at [330, 11] on span "Back to Vehicles" at bounding box center [353, 13] width 54 height 9
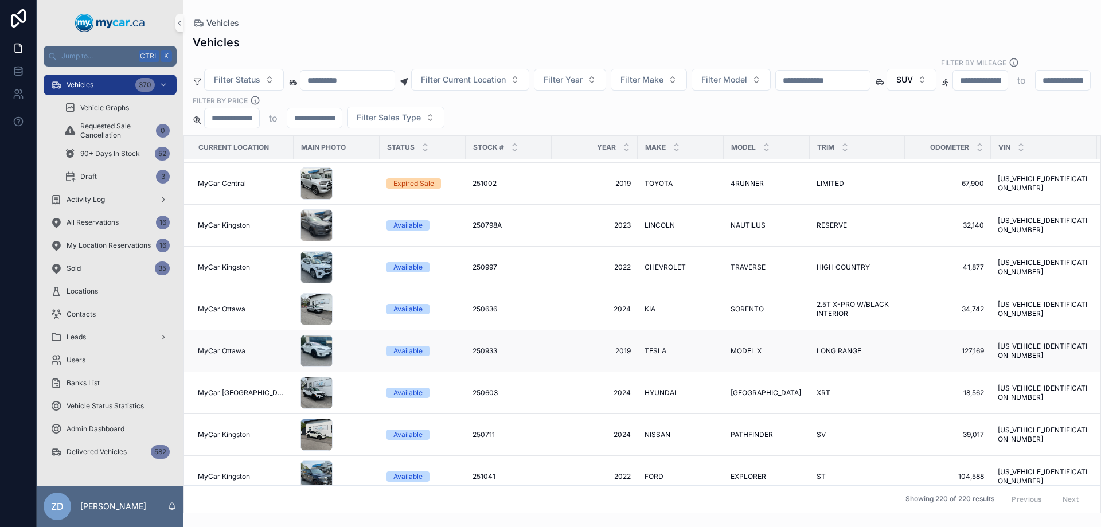
scroll to position [287, 0]
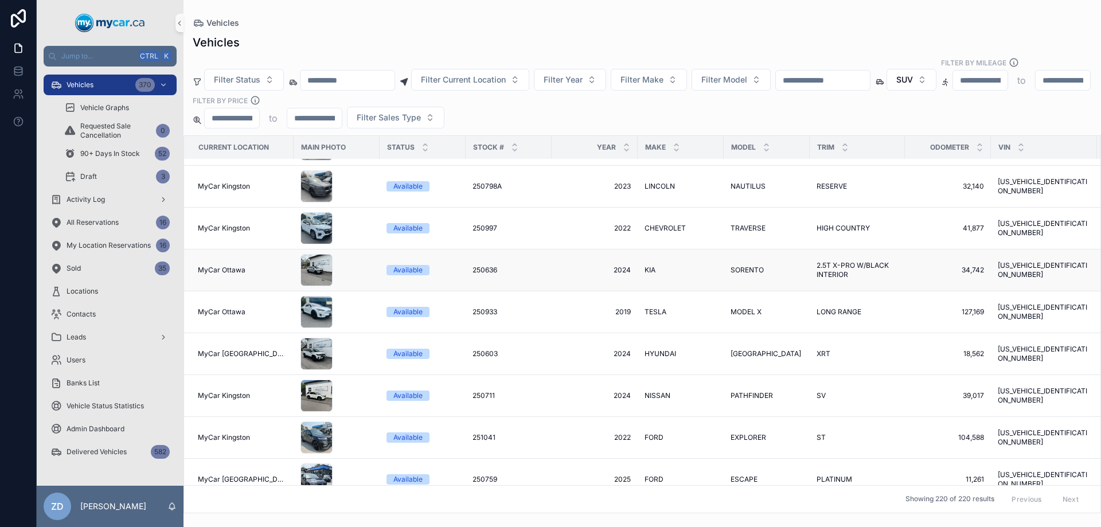
click at [739, 265] on span "SORENTO" at bounding box center [746, 269] width 33 height 9
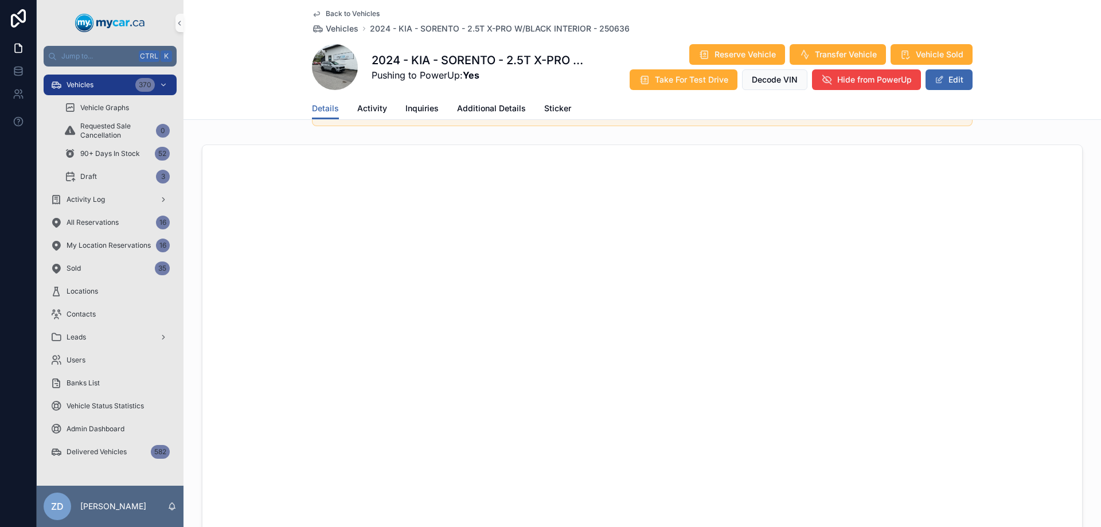
scroll to position [573, 0]
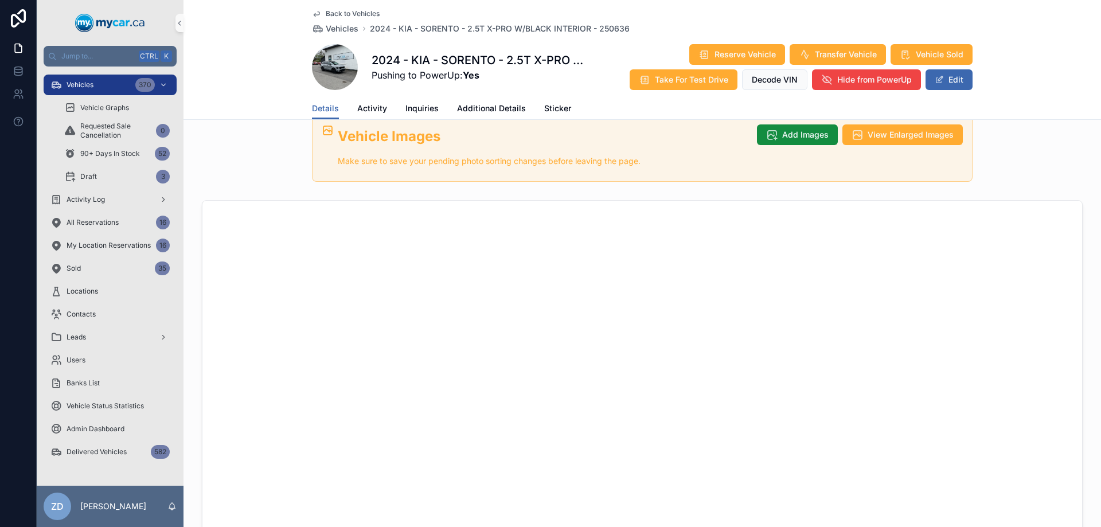
click at [330, 1] on div "Back to Vehicles Vehicles 2024 - KIA - SORENTO - 2.5T X-PRO W/BLACK INTERIOR - …" at bounding box center [642, 48] width 661 height 97
click at [330, 13] on span "Back to Vehicles" at bounding box center [353, 13] width 54 height 9
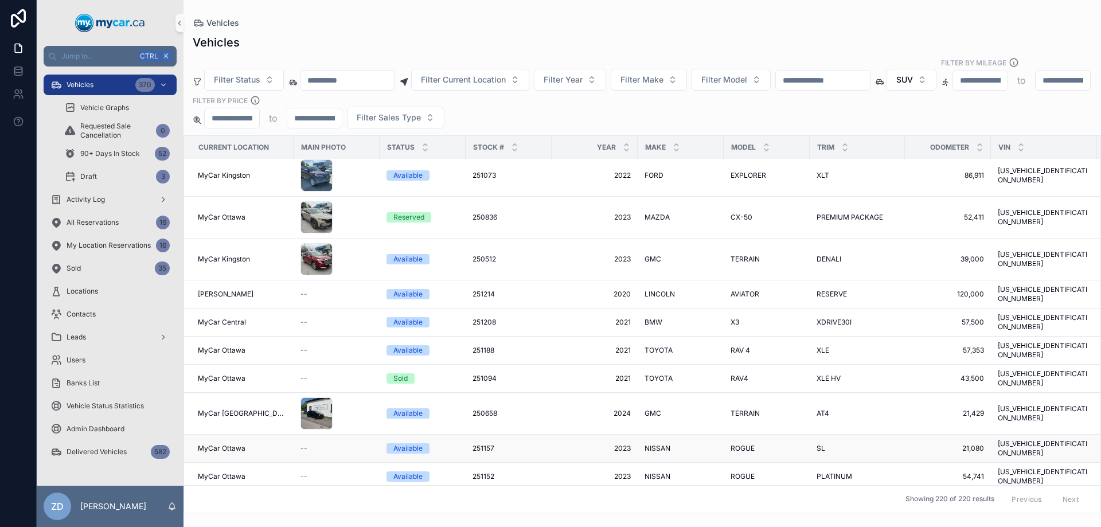
scroll to position [1319, 0]
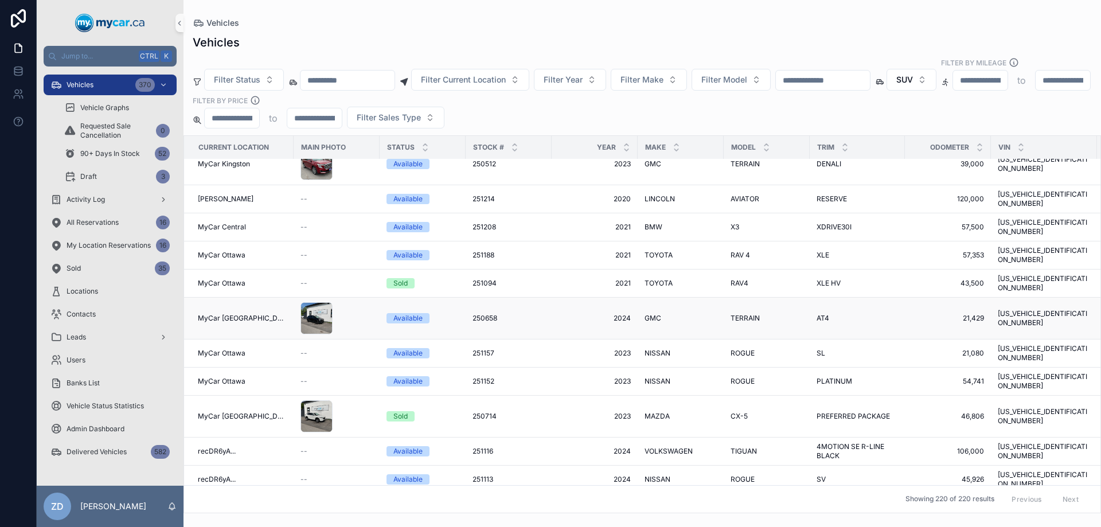
click at [737, 298] on td "TERRAIN TERRAIN" at bounding box center [767, 319] width 86 height 42
click at [737, 314] on span "TERRAIN" at bounding box center [744, 318] width 29 height 9
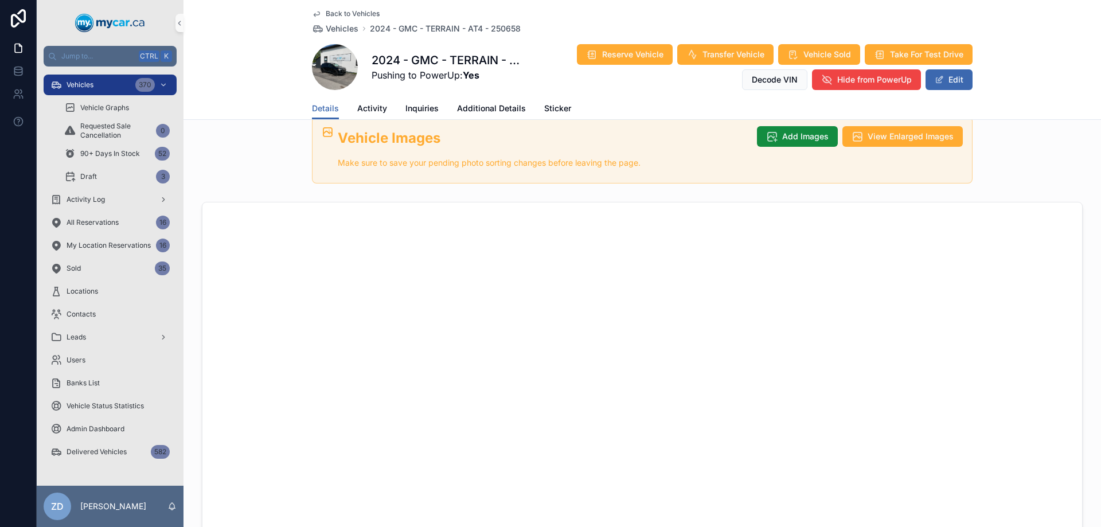
scroll to position [516, 0]
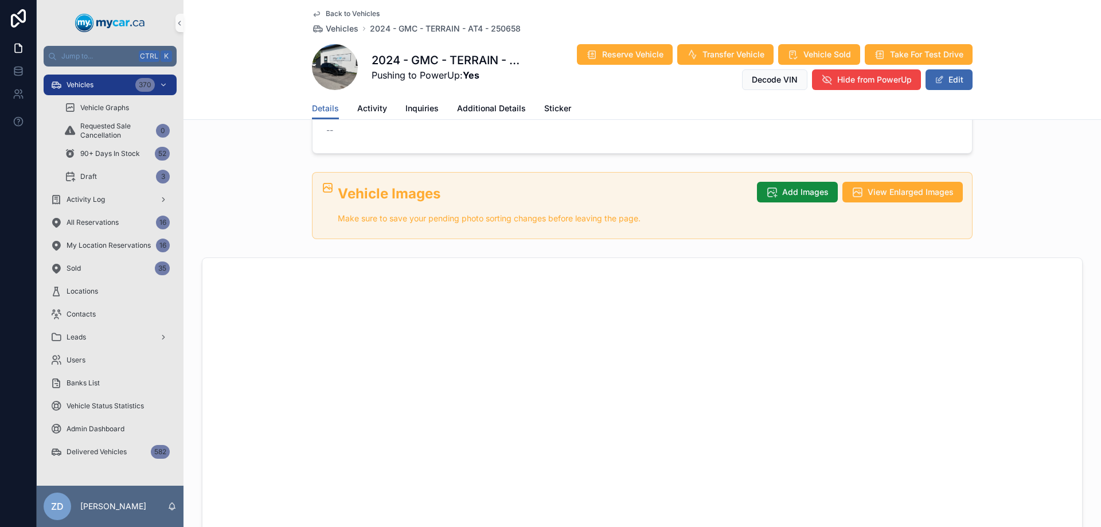
click at [354, 13] on span "Back to Vehicles" at bounding box center [353, 13] width 54 height 9
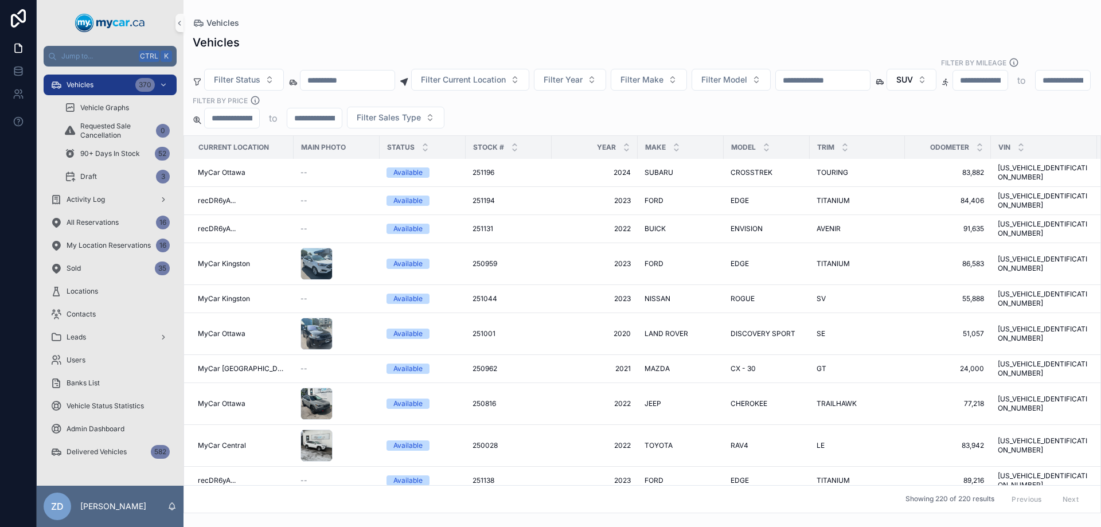
scroll to position [3096, 0]
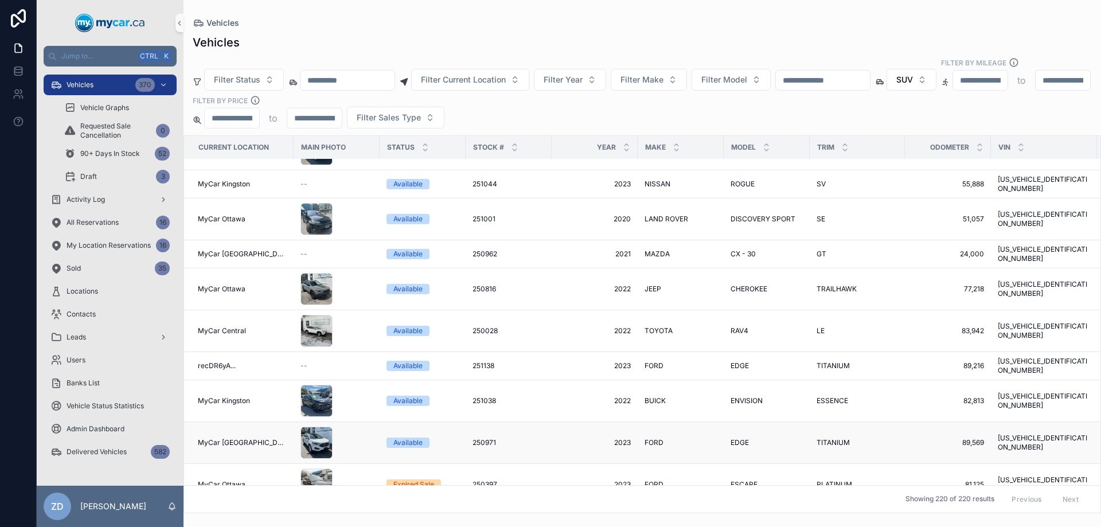
click at [731, 438] on span "EDGE" at bounding box center [739, 442] width 18 height 9
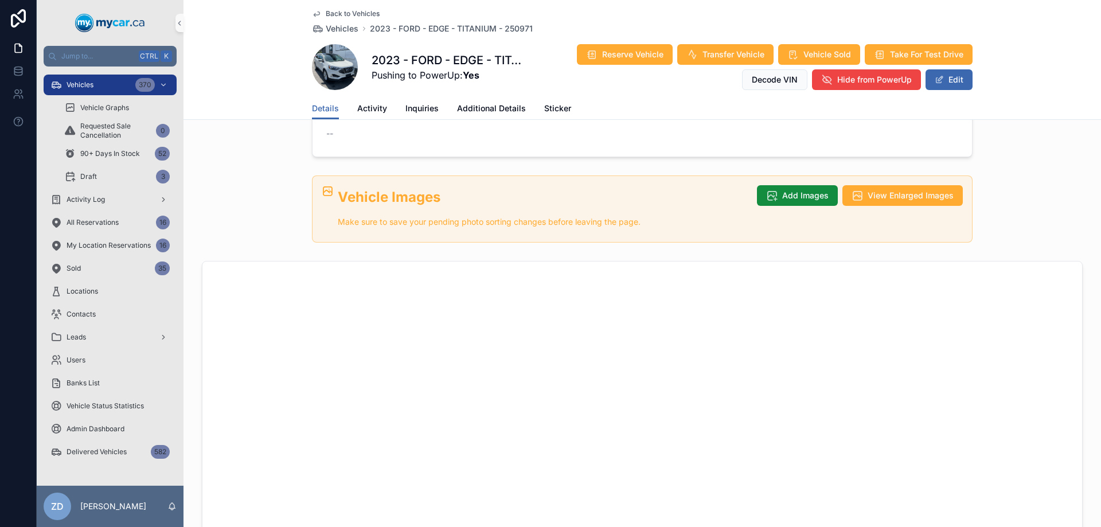
scroll to position [516, 0]
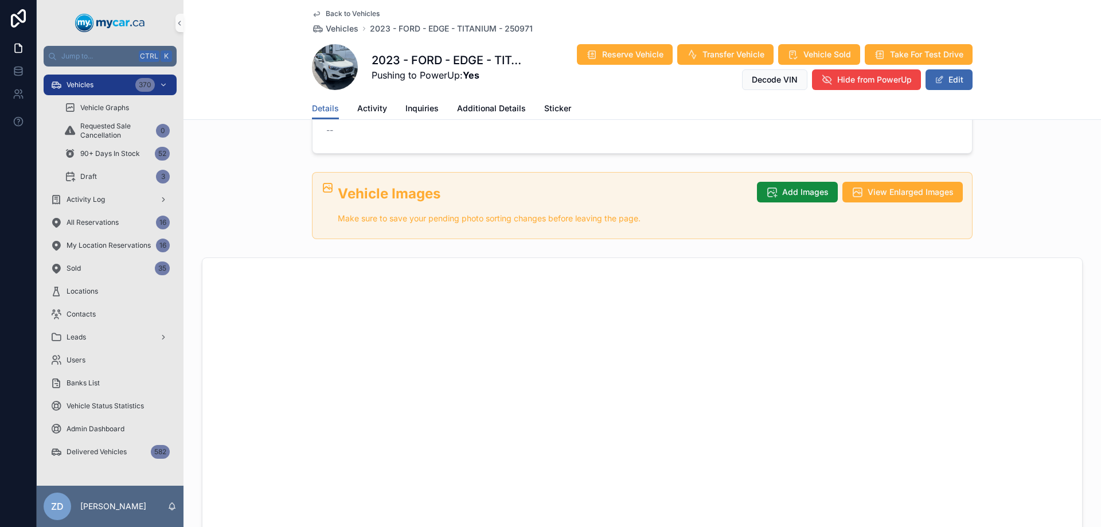
click at [351, 7] on div "Back to Vehicles Vehicles 2023 - FORD - EDGE - TITANIUM - 250971 2023 - FORD - …" at bounding box center [642, 48] width 661 height 97
click at [353, 9] on div "Back to Vehicles Vehicles 2023 - FORD - EDGE - TITANIUM - 250971 2023 - FORD - …" at bounding box center [642, 48] width 661 height 97
click at [353, 12] on span "Back to Vehicles" at bounding box center [353, 13] width 54 height 9
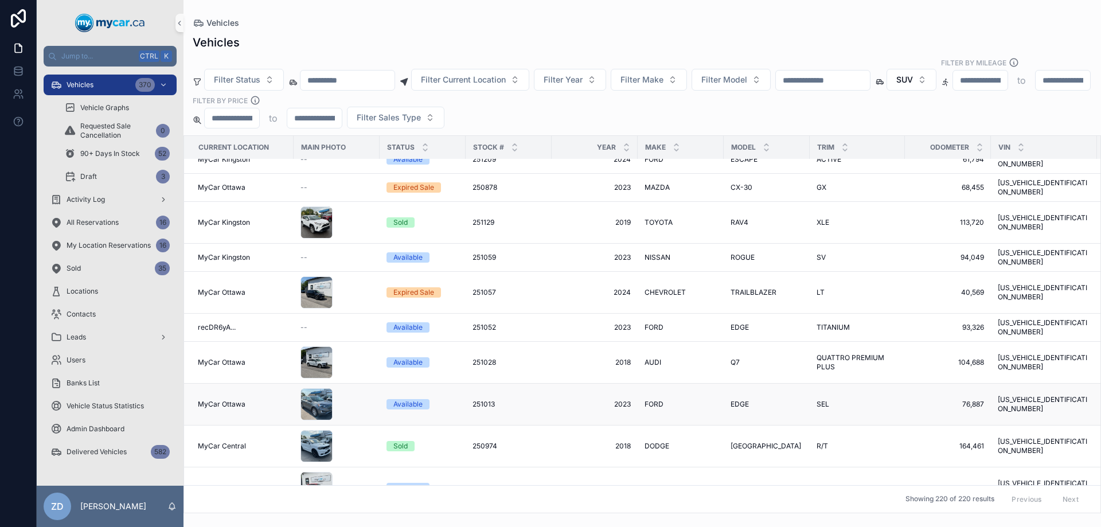
scroll to position [3465, 0]
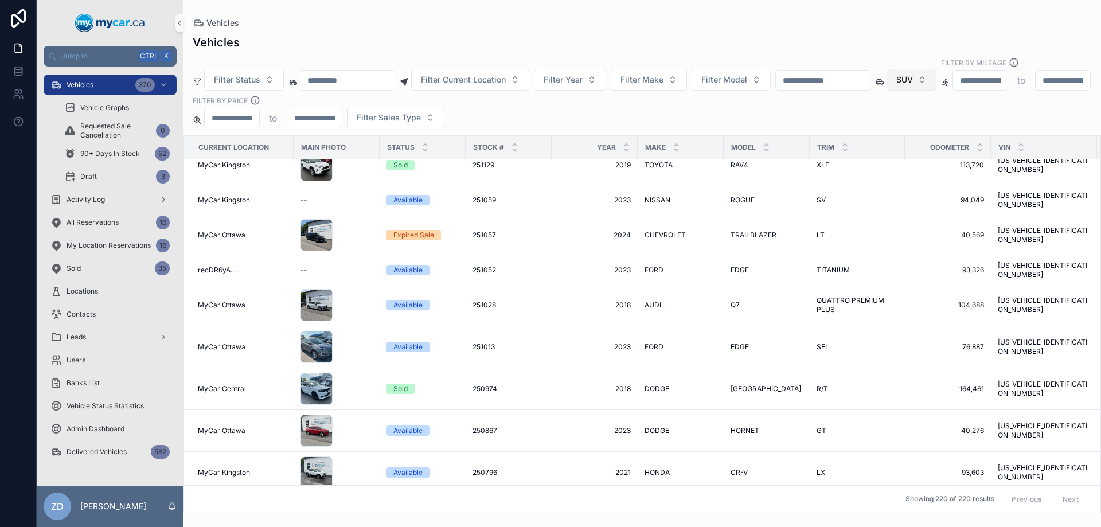
click at [913, 74] on span "SUV" at bounding box center [904, 79] width 17 height 11
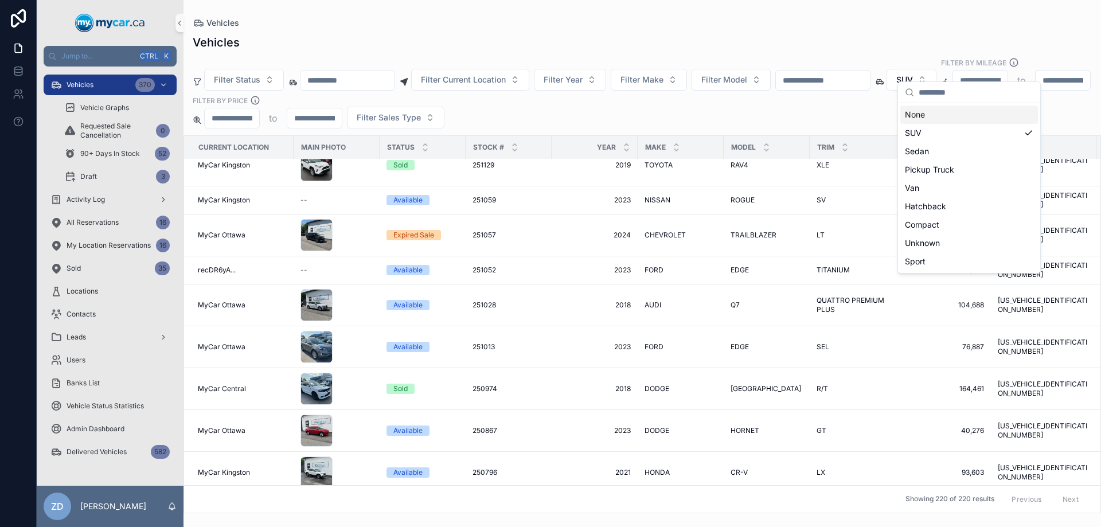
click at [932, 114] on div "None" at bounding box center [969, 115] width 138 height 18
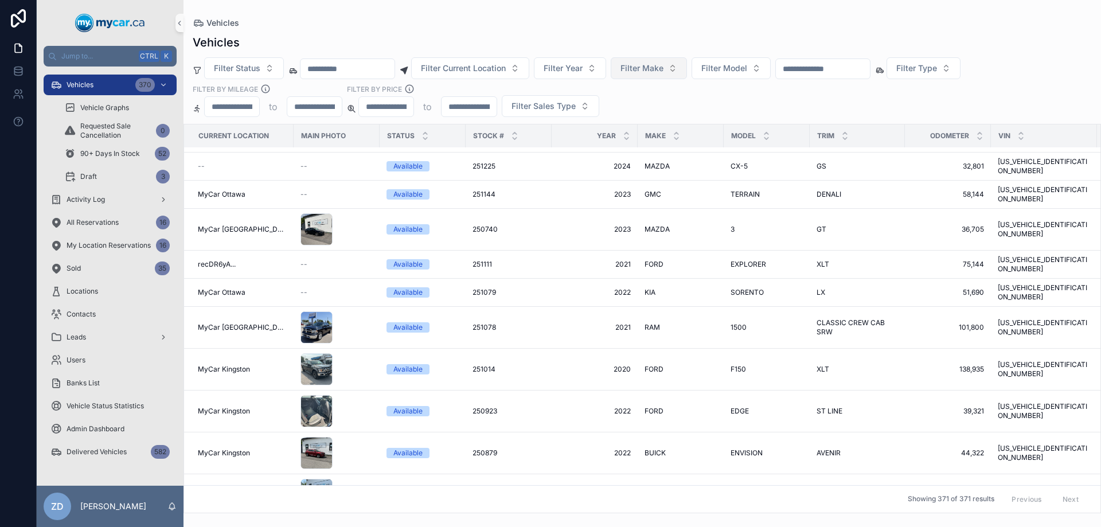
click at [663, 63] on span "Filter Make" at bounding box center [641, 67] width 43 height 11
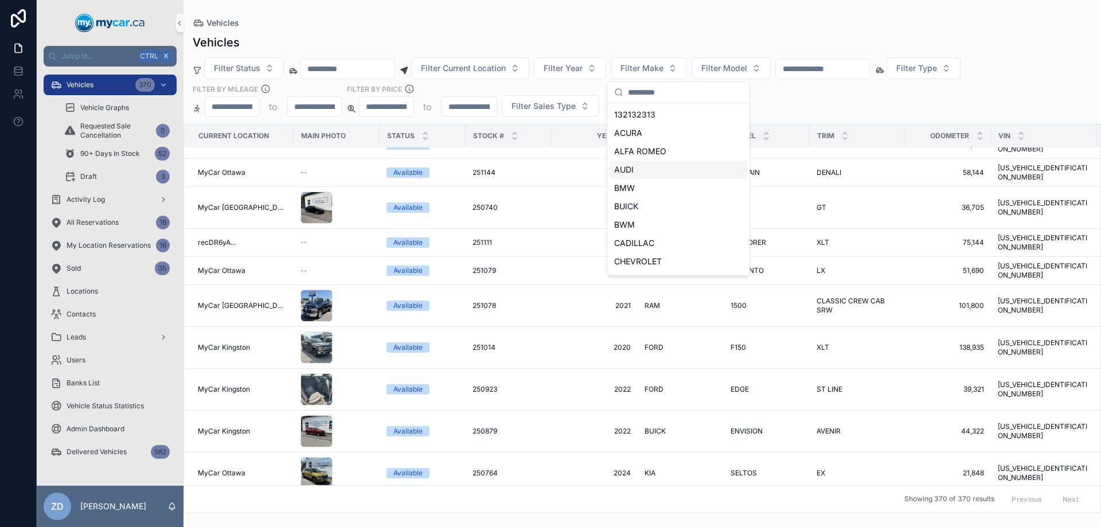
click at [627, 168] on span "AUDI" at bounding box center [623, 169] width 19 height 11
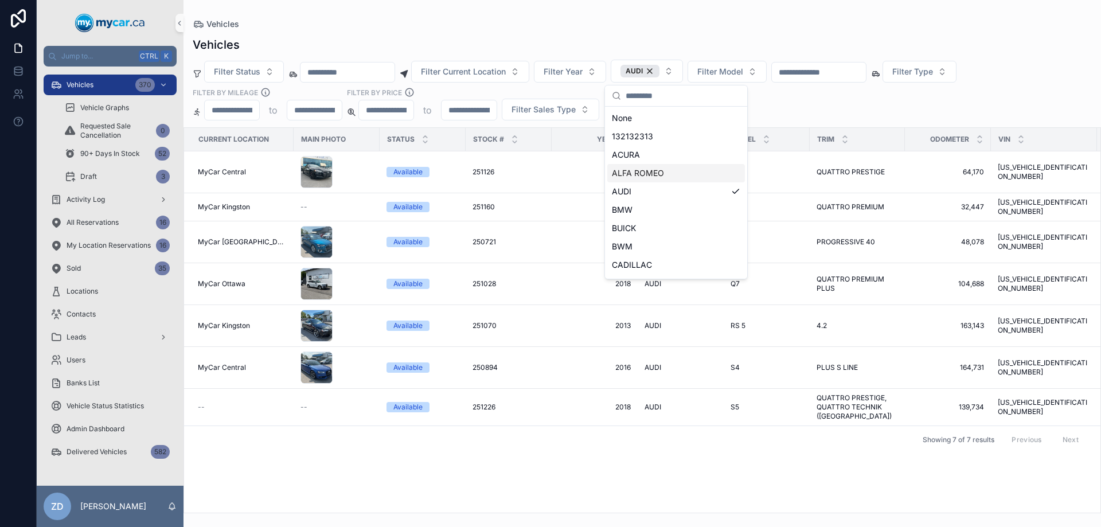
click at [571, 461] on div "Current Location Main Photo Status Stock # Year Make Model Trim Odometer VIN Re…" at bounding box center [642, 320] width 916 height 385
click at [732, 171] on div "S5 S5" at bounding box center [766, 171] width 72 height 9
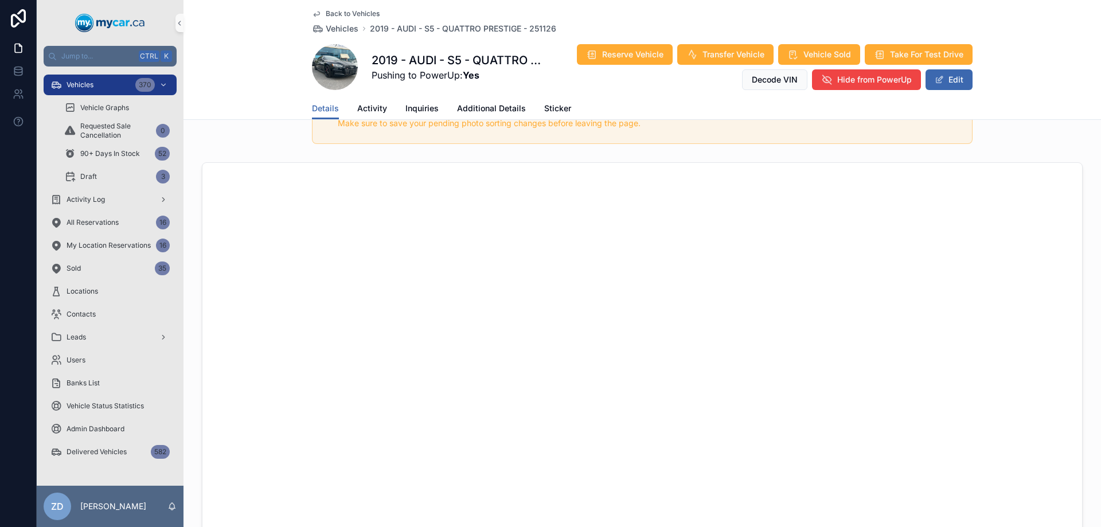
scroll to position [688, 0]
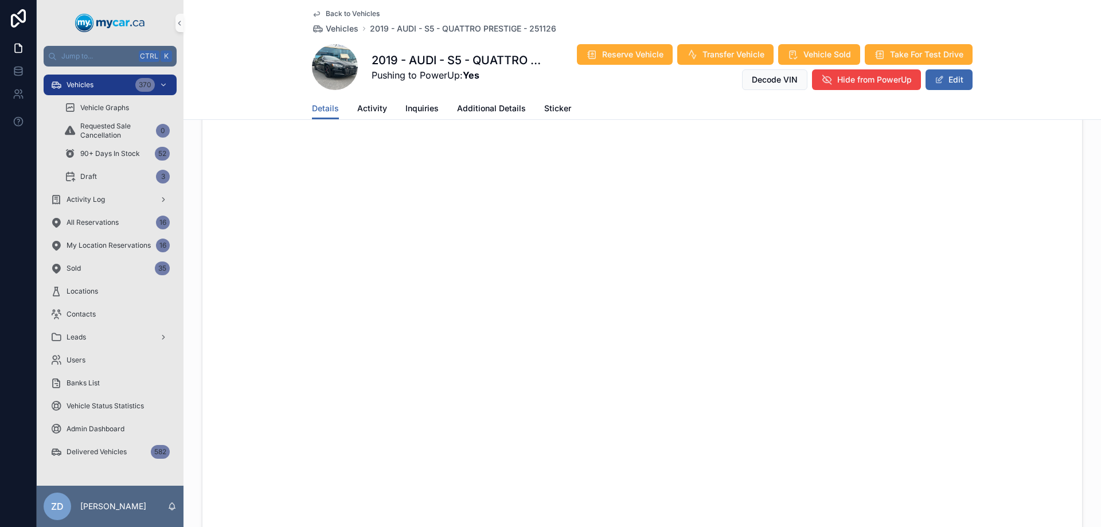
click at [350, 17] on span "Back to Vehicles" at bounding box center [353, 13] width 54 height 9
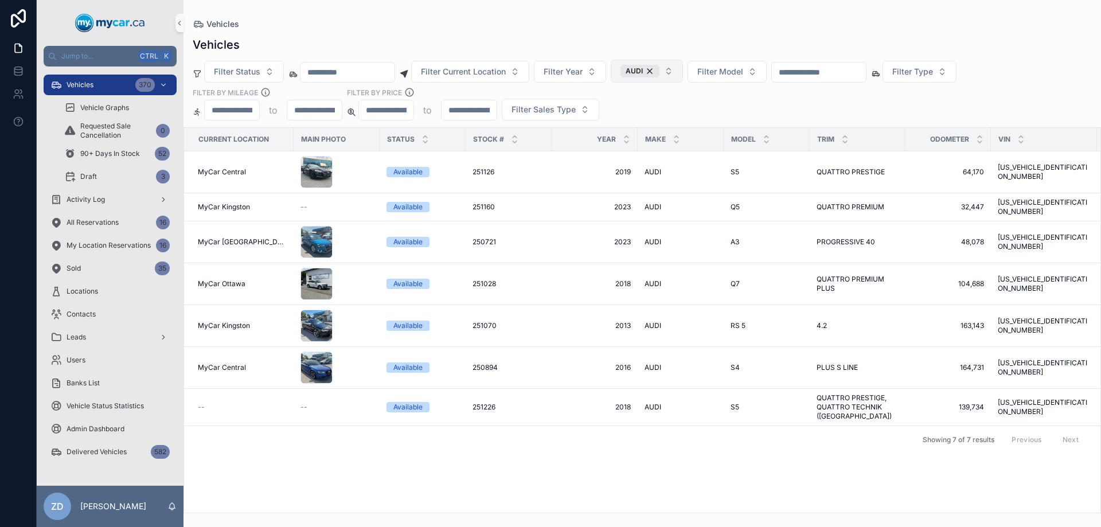
click at [659, 67] on div "AUDI" at bounding box center [639, 71] width 39 height 13
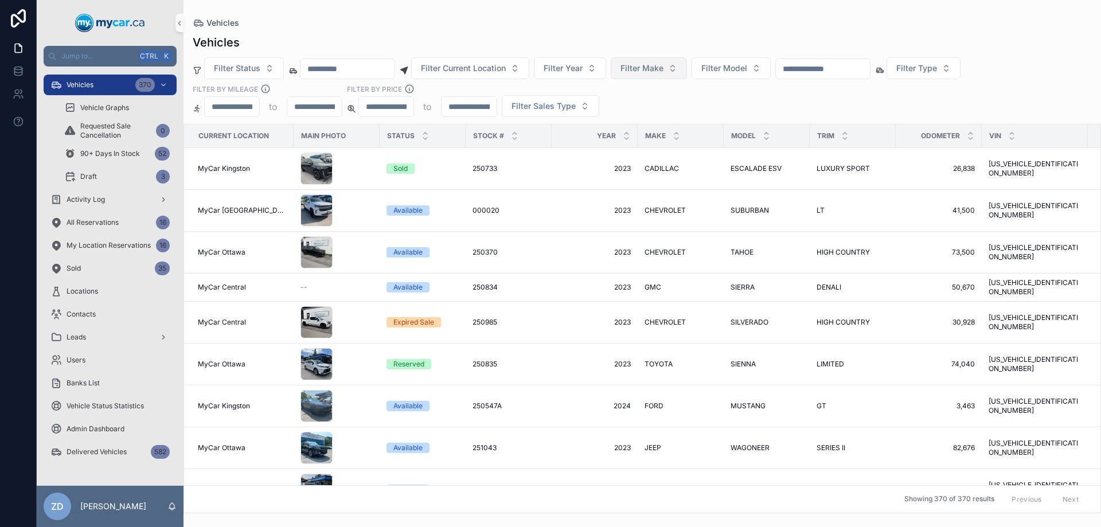
click at [663, 72] on span "Filter Make" at bounding box center [641, 67] width 43 height 11
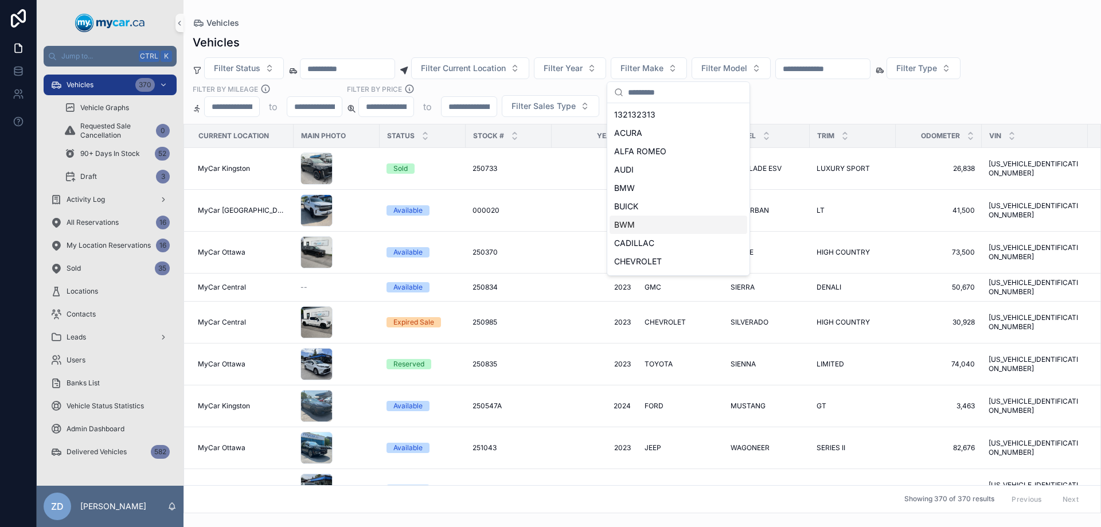
click at [618, 224] on span "BWM" at bounding box center [624, 224] width 21 height 11
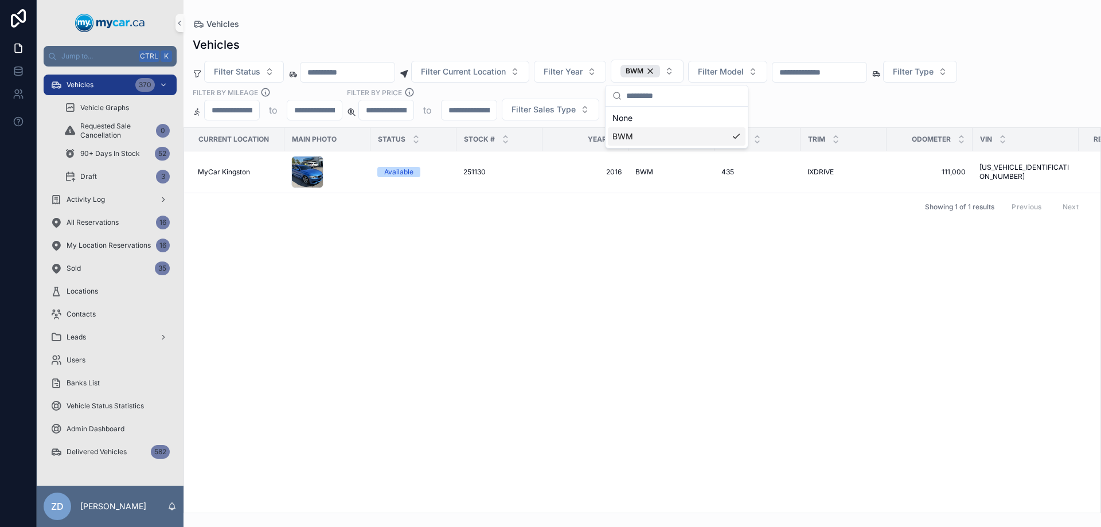
click at [513, 269] on div "Current Location Main Photo Status Stock # Year Make Model Trim Odometer VIN Re…" at bounding box center [642, 320] width 916 height 385
click at [660, 75] on div "BWM" at bounding box center [640, 71] width 40 height 13
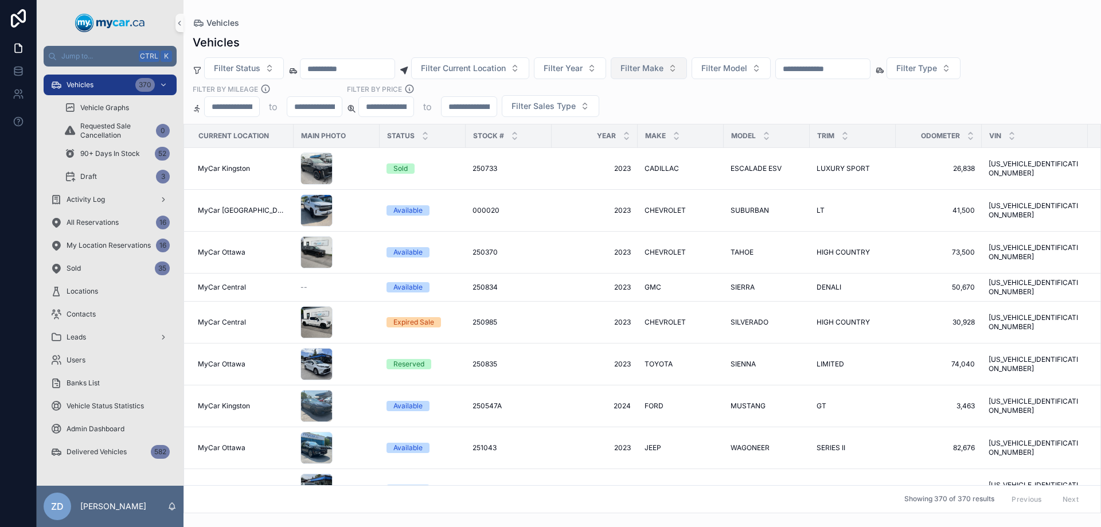
click at [663, 71] on span "Filter Make" at bounding box center [641, 67] width 43 height 11
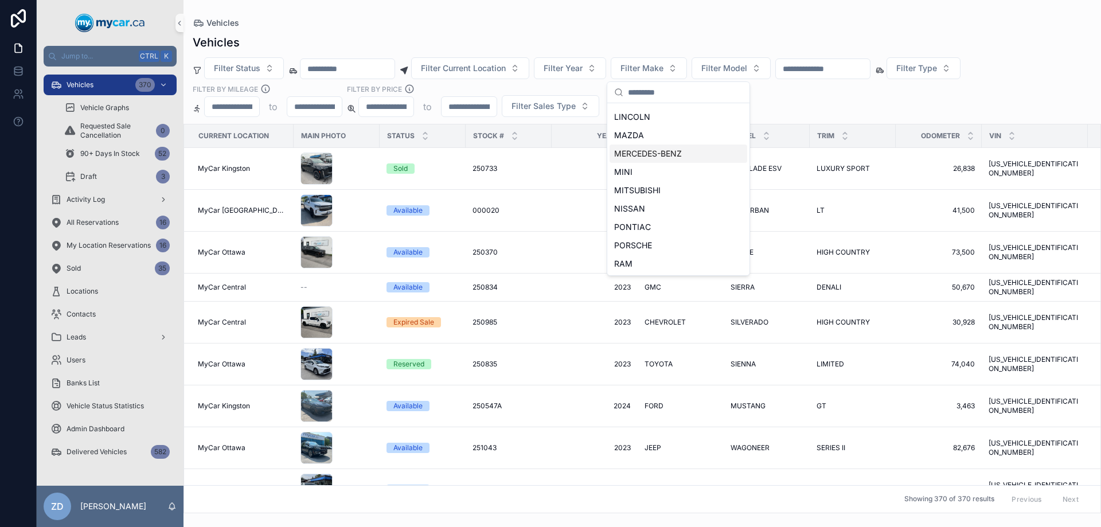
click at [642, 160] on div "MERCEDES-BENZ" at bounding box center [678, 153] width 138 height 18
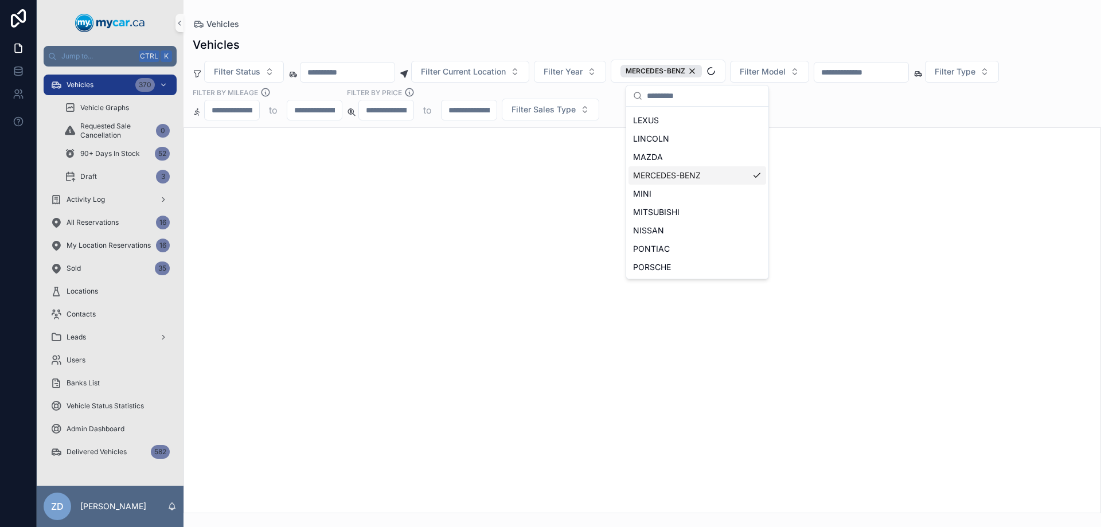
scroll to position [420, 0]
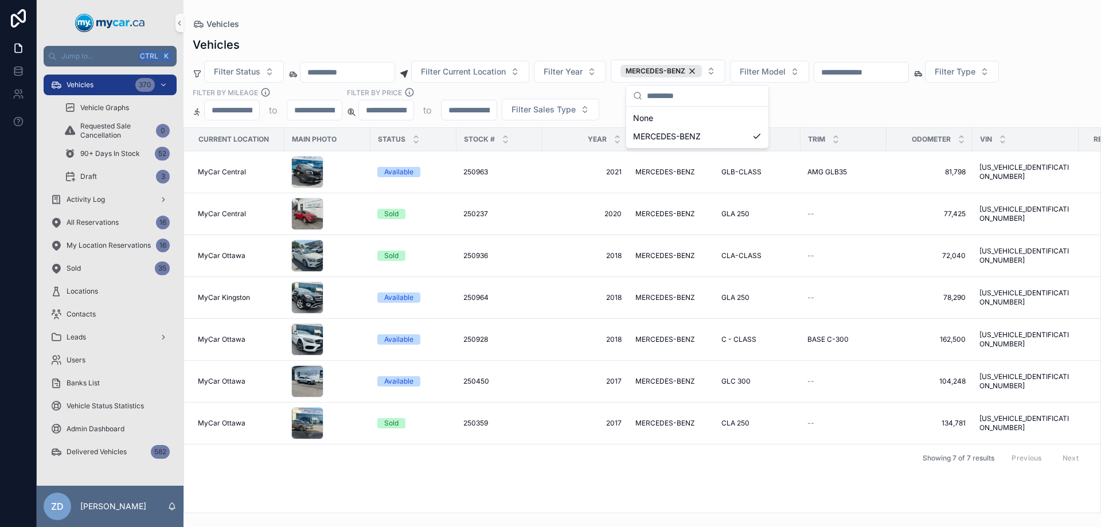
click at [807, 106] on div "Filter Status Filter Current Location Filter Year MERCEDES-BENZ Filter Model Fi…" at bounding box center [641, 90] width 917 height 61
click at [688, 174] on span "MERCEDES-BENZ" at bounding box center [665, 171] width 60 height 9
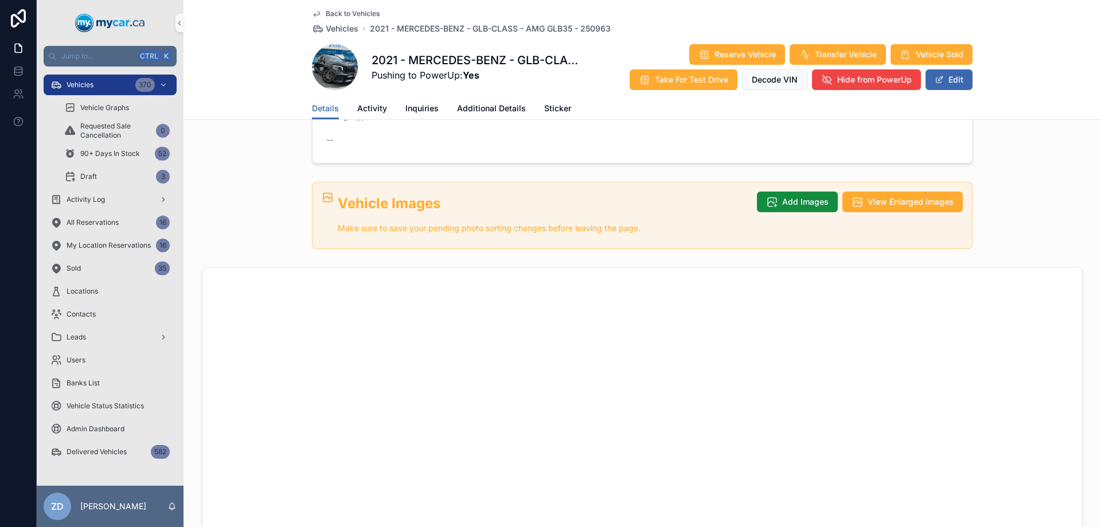
scroll to position [516, 0]
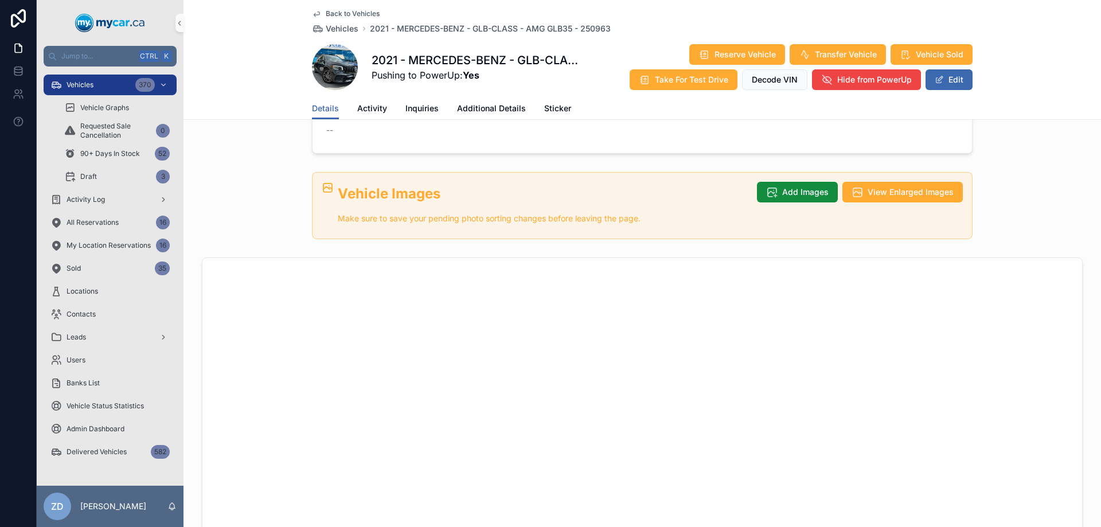
click at [366, 16] on span "Back to Vehicles" at bounding box center [353, 13] width 54 height 9
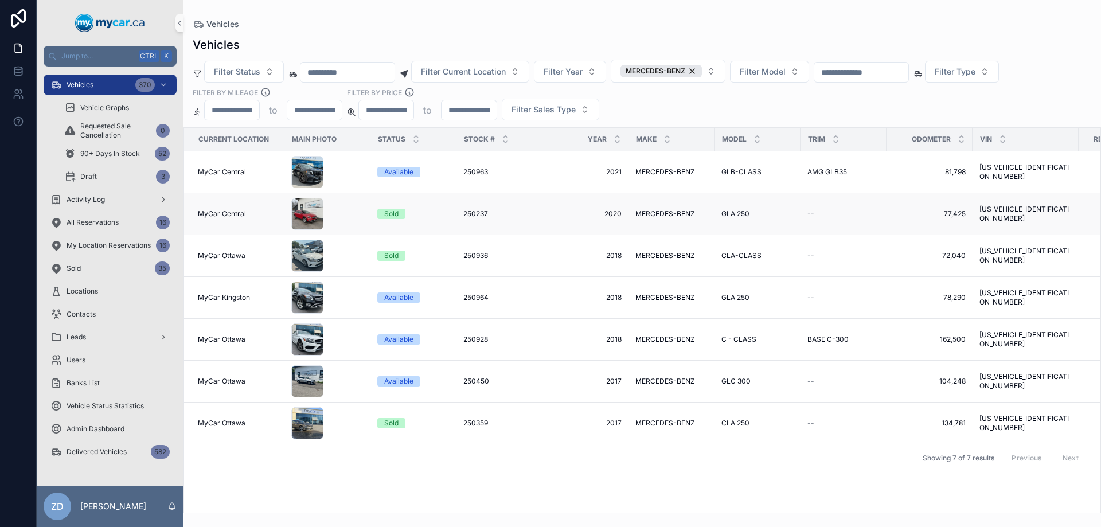
click at [652, 210] on span "MERCEDES-BENZ" at bounding box center [665, 213] width 60 height 9
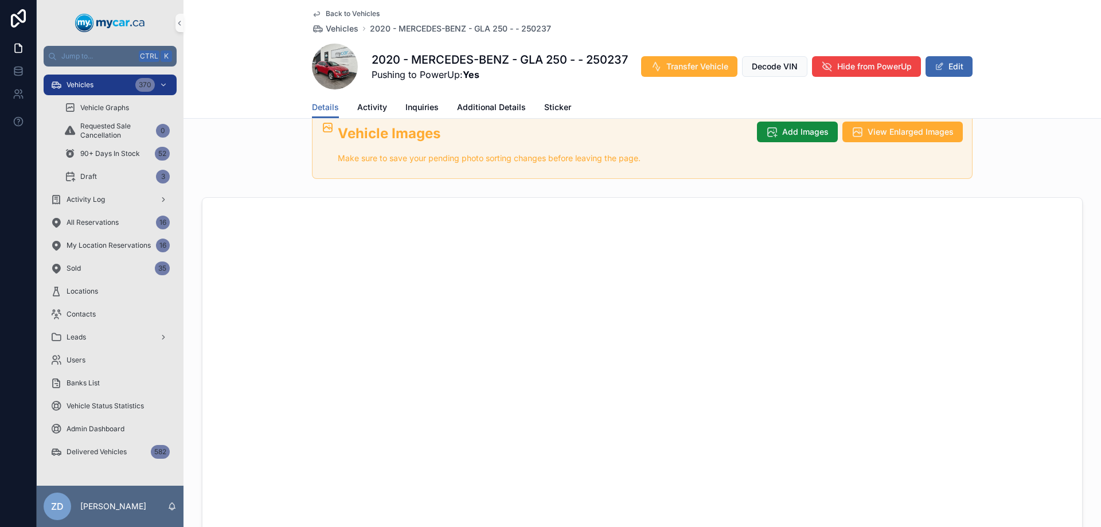
scroll to position [803, 0]
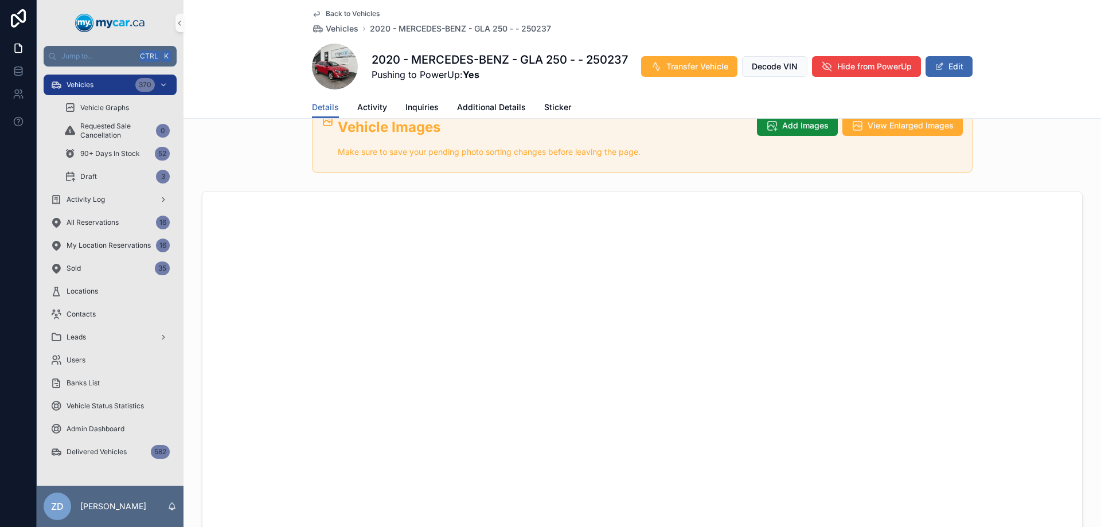
click at [350, 10] on span "Back to Vehicles" at bounding box center [353, 13] width 54 height 9
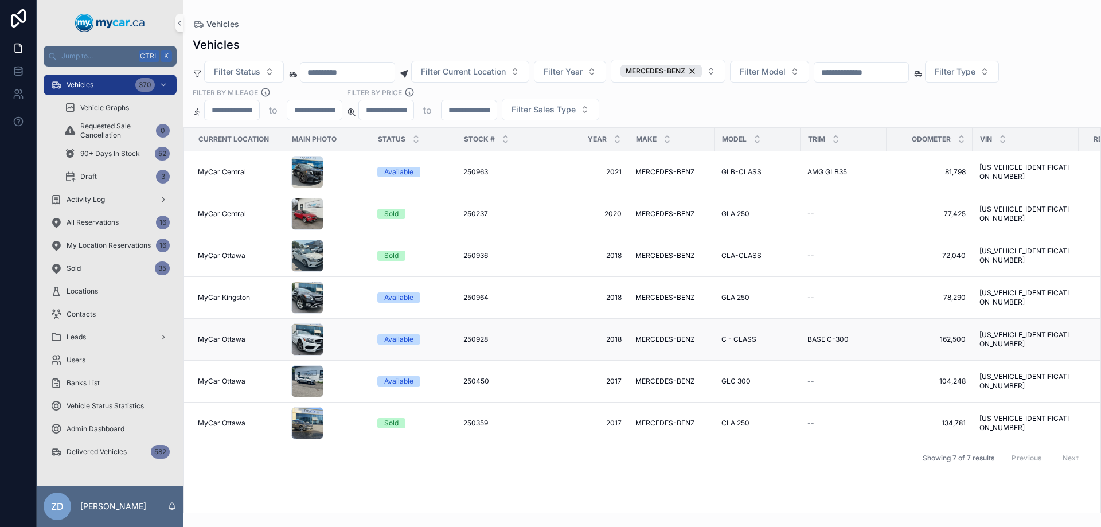
click at [660, 338] on span "MERCEDES-BENZ" at bounding box center [665, 339] width 60 height 9
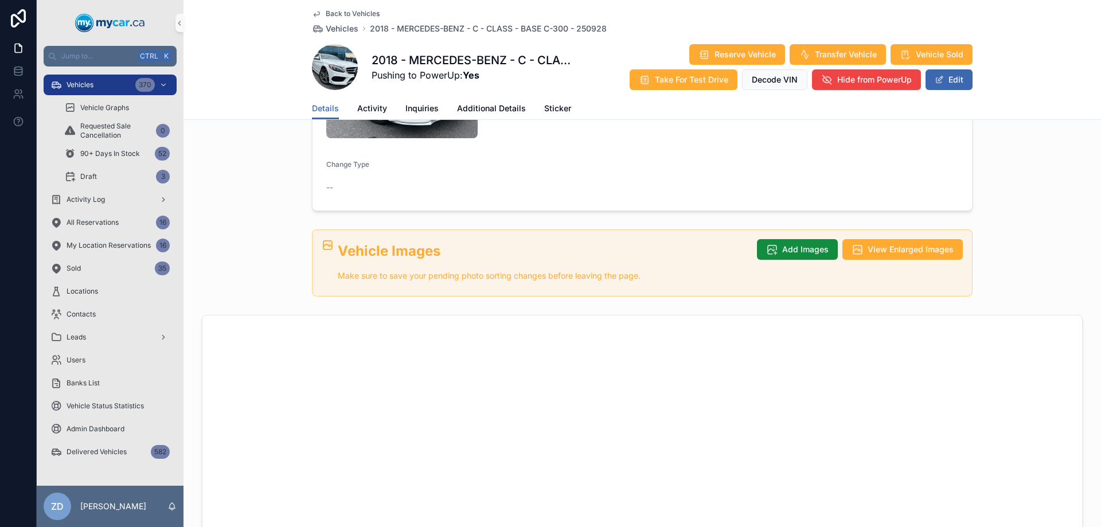
scroll to position [573, 0]
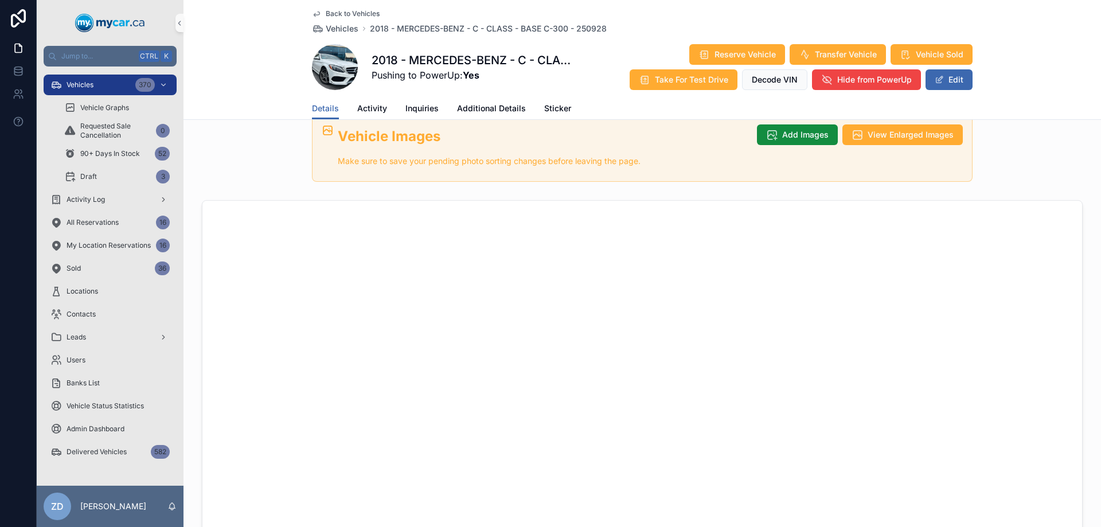
click at [370, 15] on span "Back to Vehicles" at bounding box center [353, 13] width 54 height 9
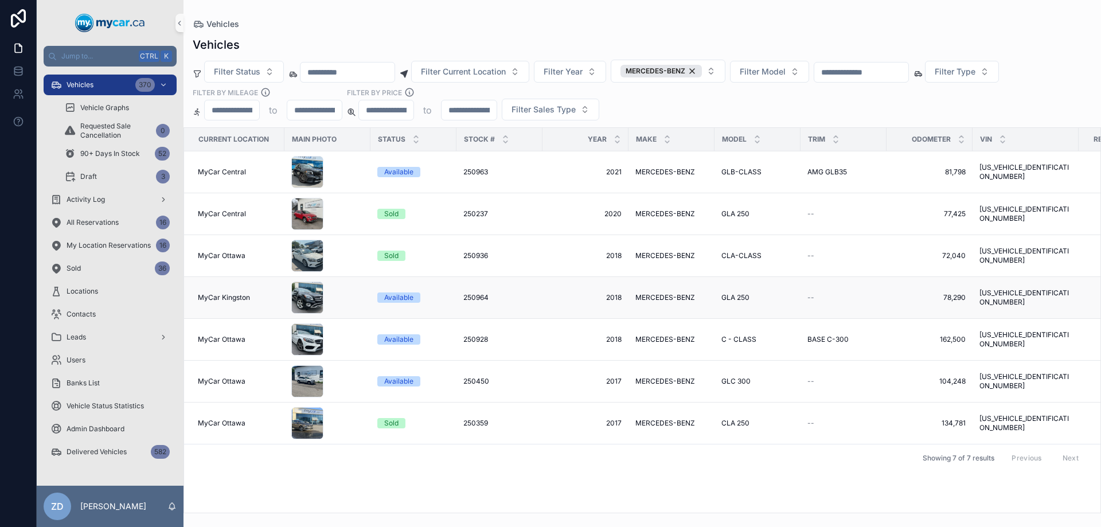
click at [673, 299] on span "MERCEDES-BENZ" at bounding box center [665, 297] width 60 height 9
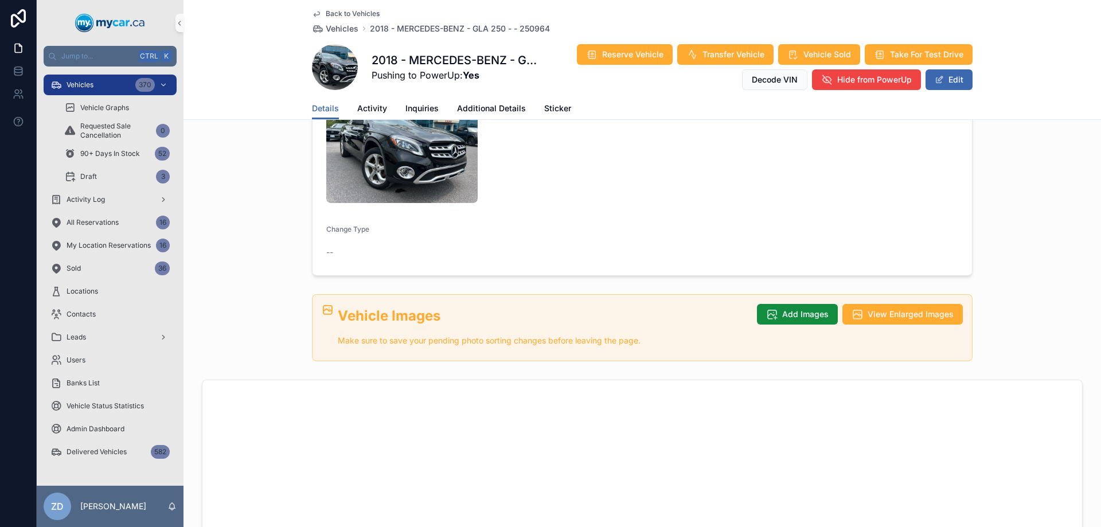
scroll to position [516, 0]
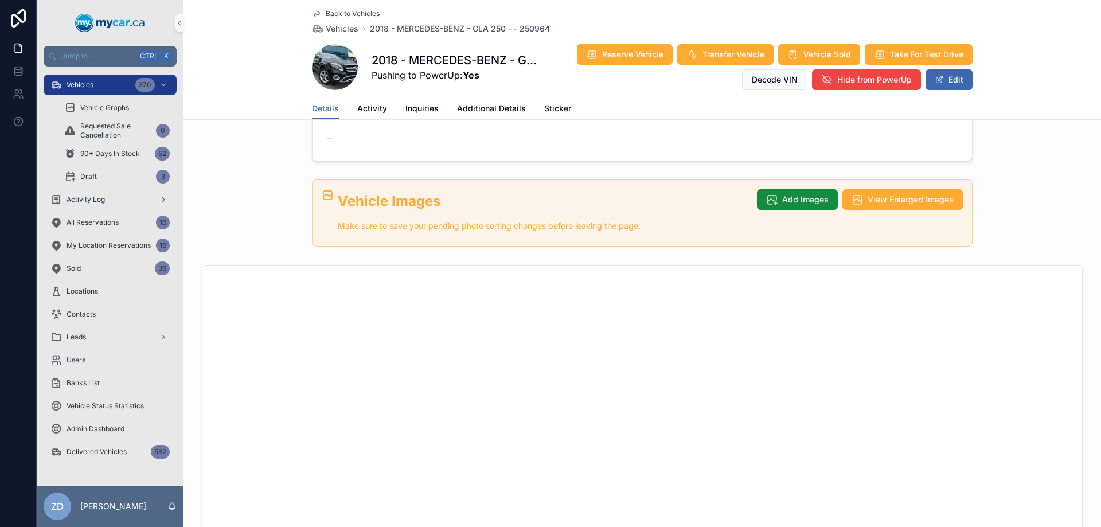
click at [349, 18] on div "Back to Vehicles Vehicles 2018 - MERCEDES-BENZ - GLA 250 - - 250964" at bounding box center [431, 21] width 238 height 25
click at [349, 11] on span "Back to Vehicles" at bounding box center [353, 13] width 54 height 9
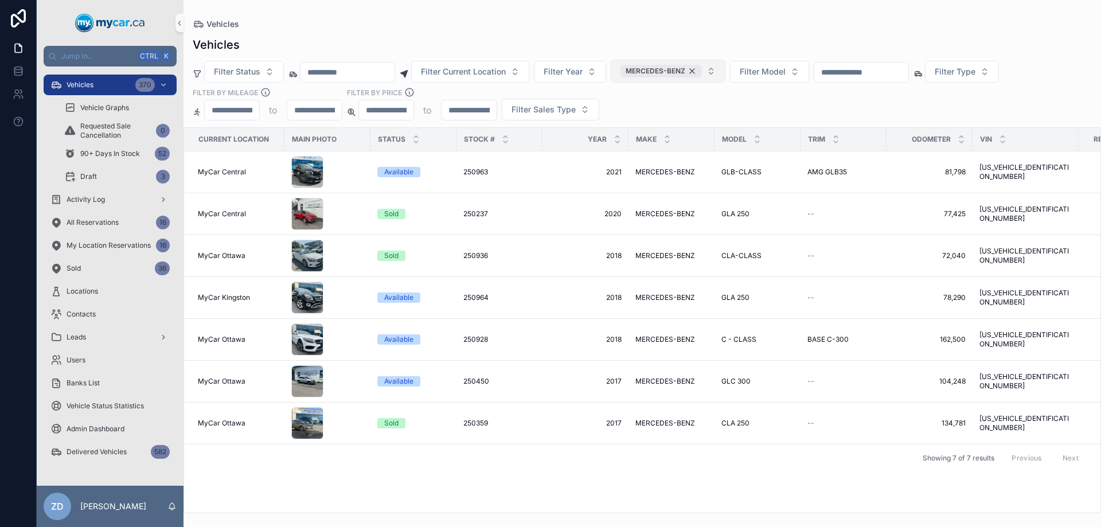
click at [702, 67] on div "MERCEDES-BENZ" at bounding box center [660, 71] width 81 height 13
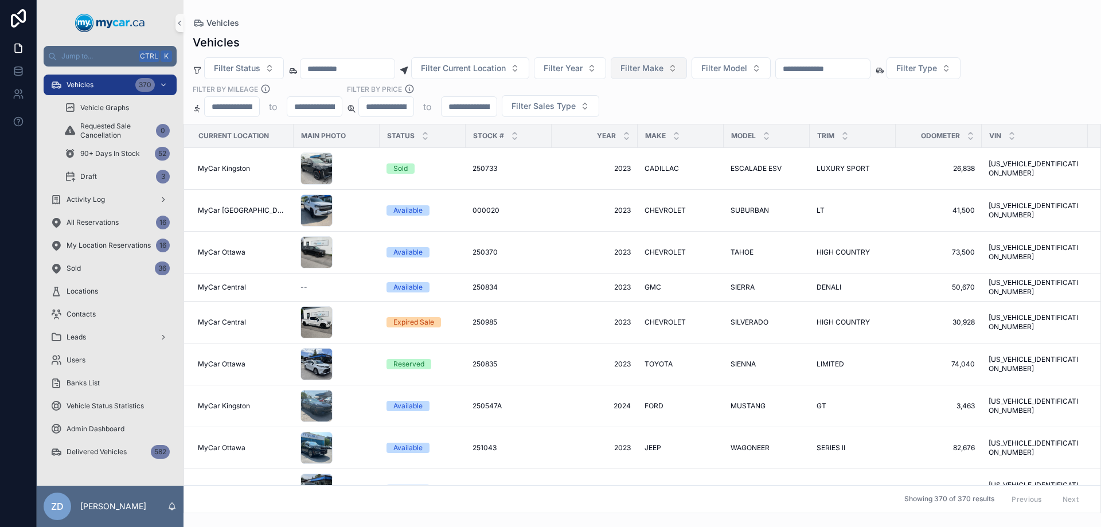
click at [687, 72] on button "Filter Make" at bounding box center [649, 68] width 76 height 22
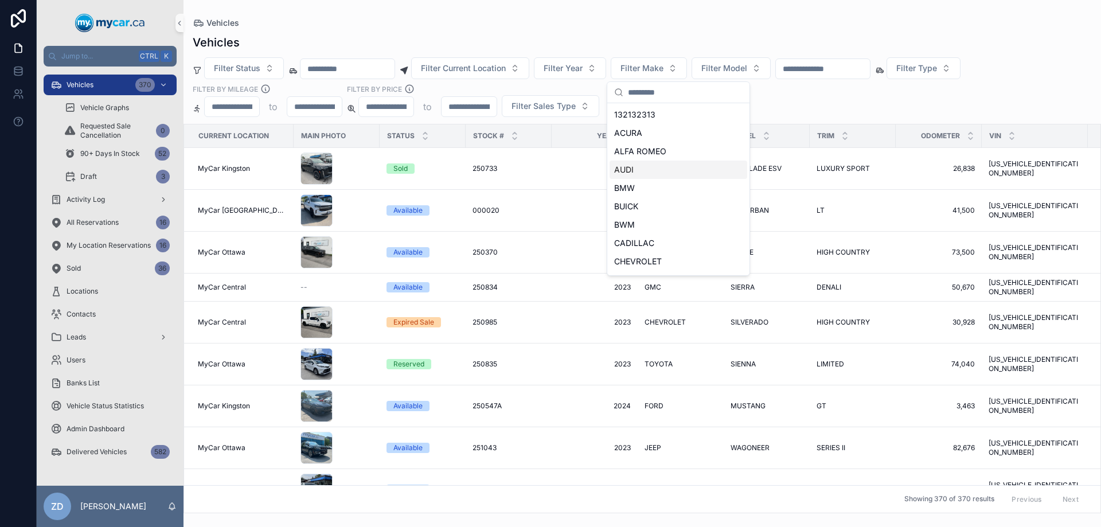
click at [629, 172] on span "AUDI" at bounding box center [623, 169] width 19 height 11
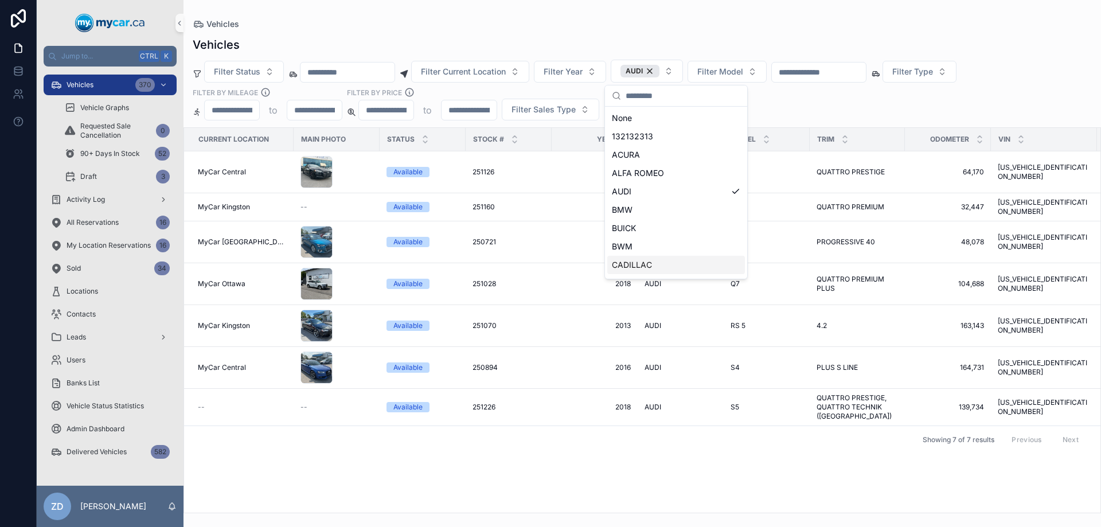
click at [698, 522] on div "Vehicles Vehicles Filter Status Filter Current Location Filter Year AUDI Filter…" at bounding box center [641, 263] width 917 height 527
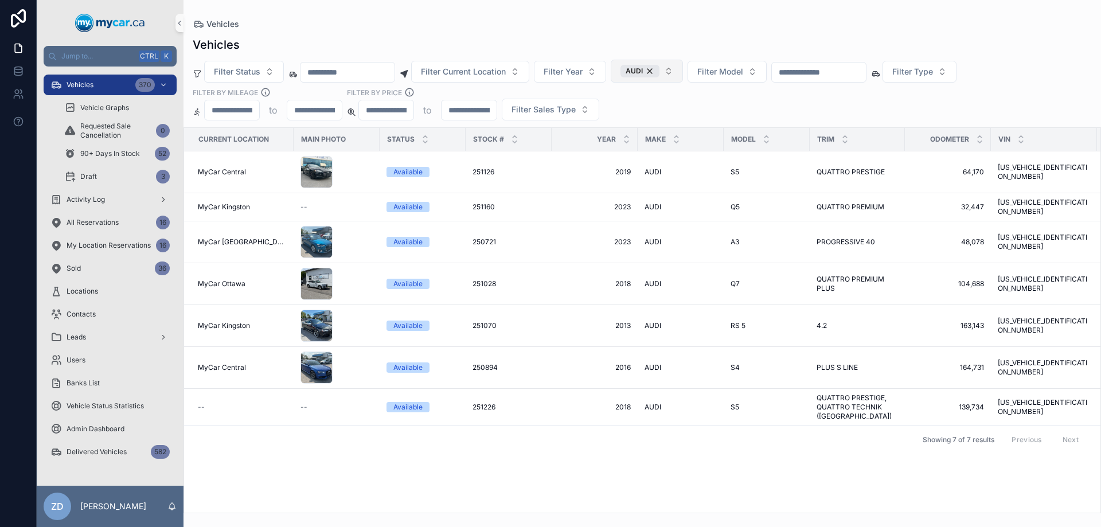
click at [659, 68] on div "AUDI" at bounding box center [639, 71] width 39 height 13
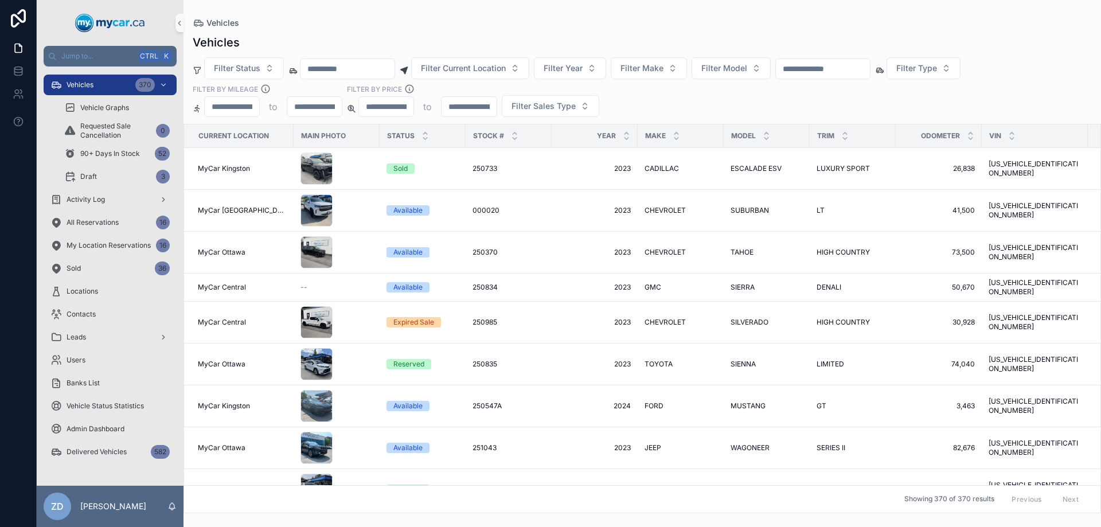
click at [663, 71] on span "Filter Make" at bounding box center [641, 67] width 43 height 11
type input "*"
click at [757, 61] on button "Filter Model" at bounding box center [730, 68] width 79 height 22
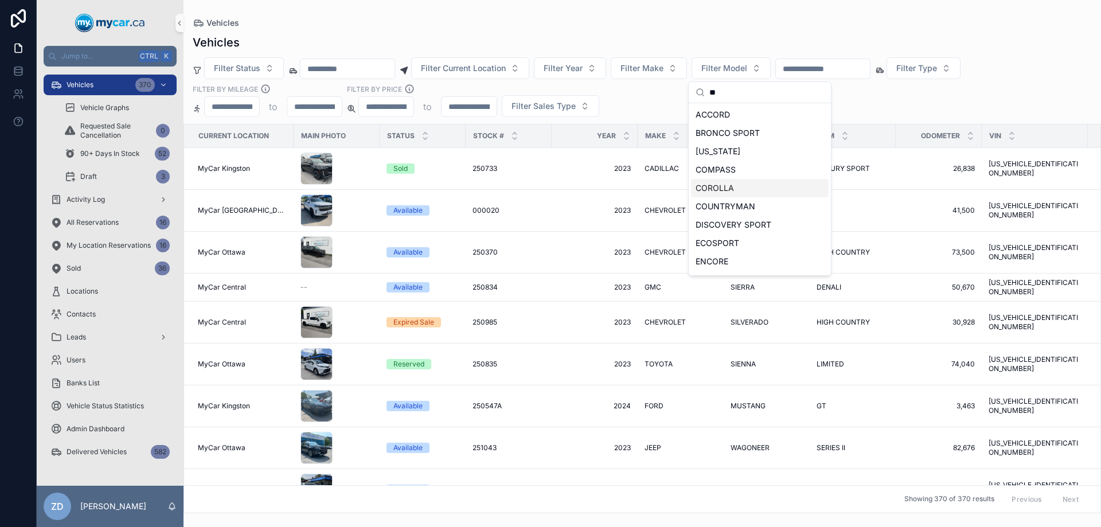
type input "**"
click at [721, 189] on span "COROLLA" at bounding box center [715, 187] width 38 height 11
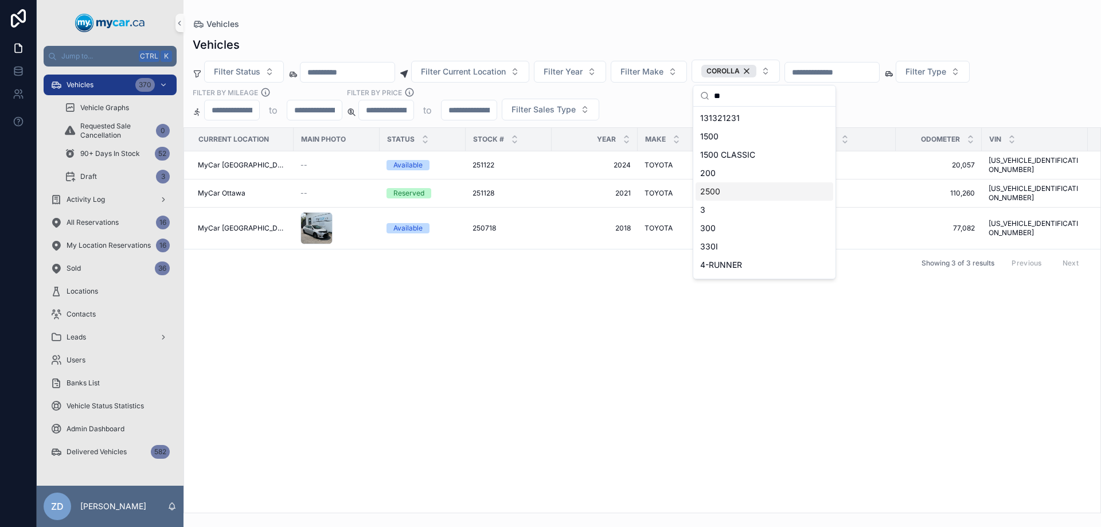
click at [607, 346] on div "Current Location Main Photo Status Stock # Year Make Model Trim Odometer VIN Re…" at bounding box center [642, 320] width 916 height 385
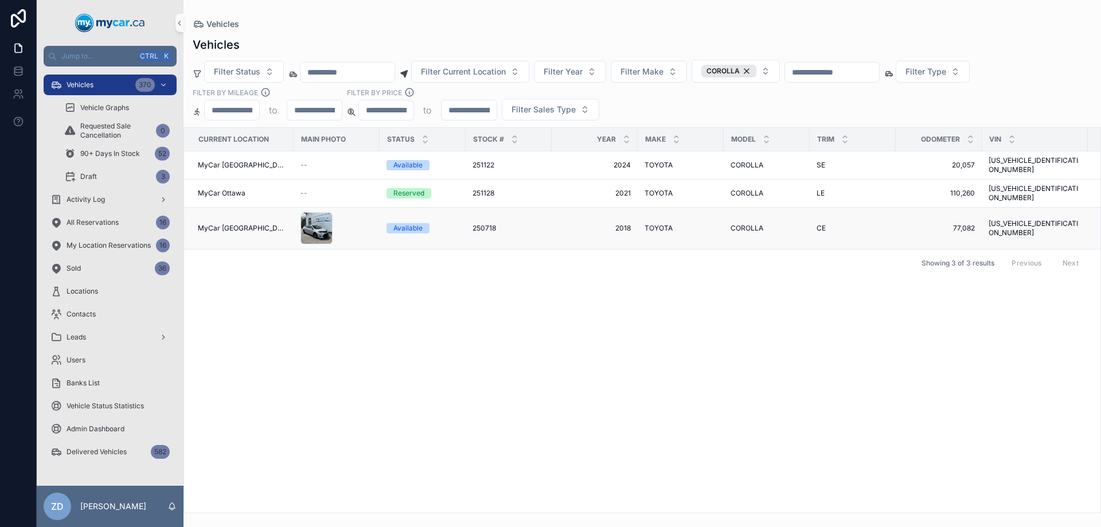
click at [472, 224] on span "250718" at bounding box center [484, 228] width 24 height 9
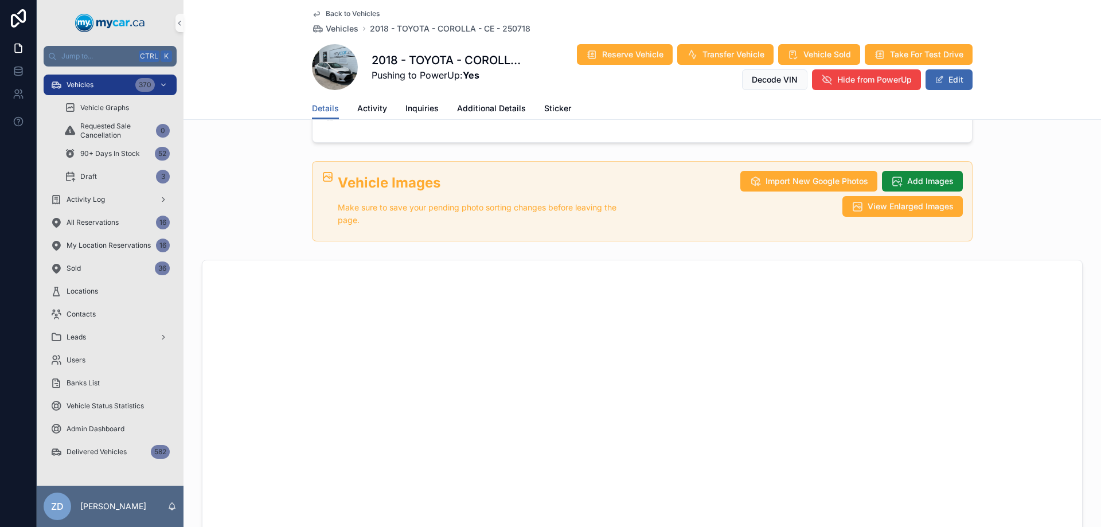
scroll to position [459, 0]
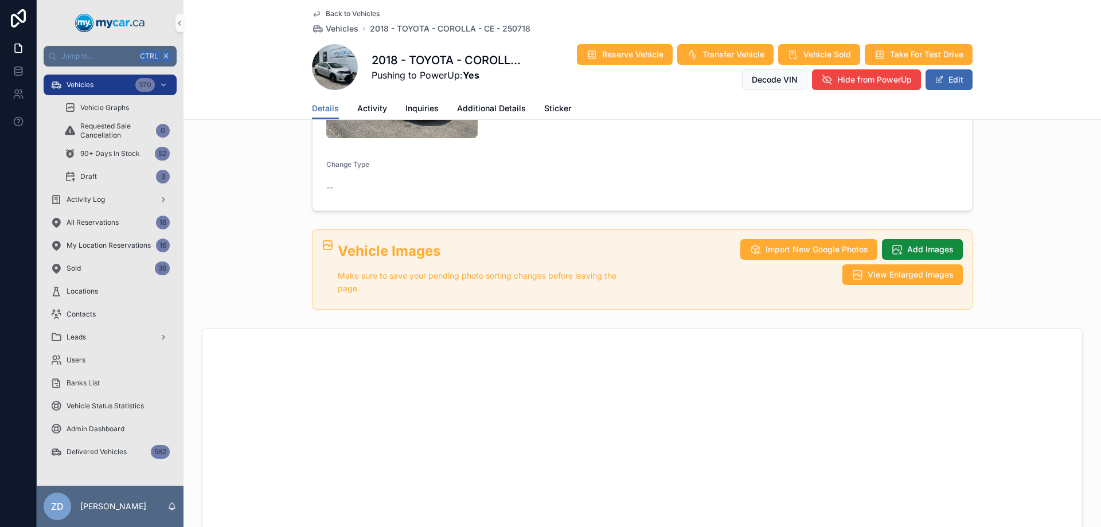
click at [373, 13] on span "Back to Vehicles" at bounding box center [353, 13] width 54 height 9
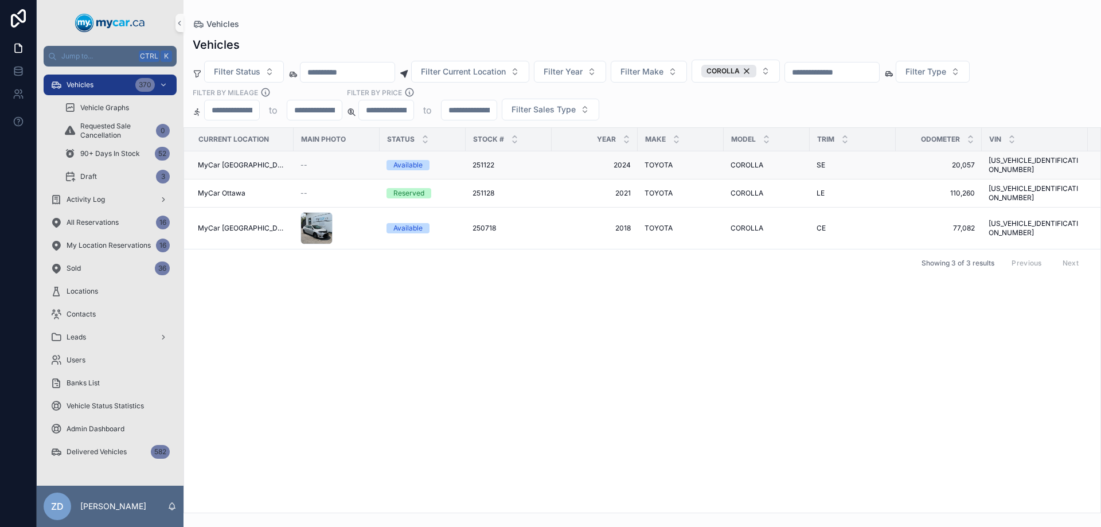
click at [659, 161] on span "TOYOTA" at bounding box center [658, 165] width 28 height 9
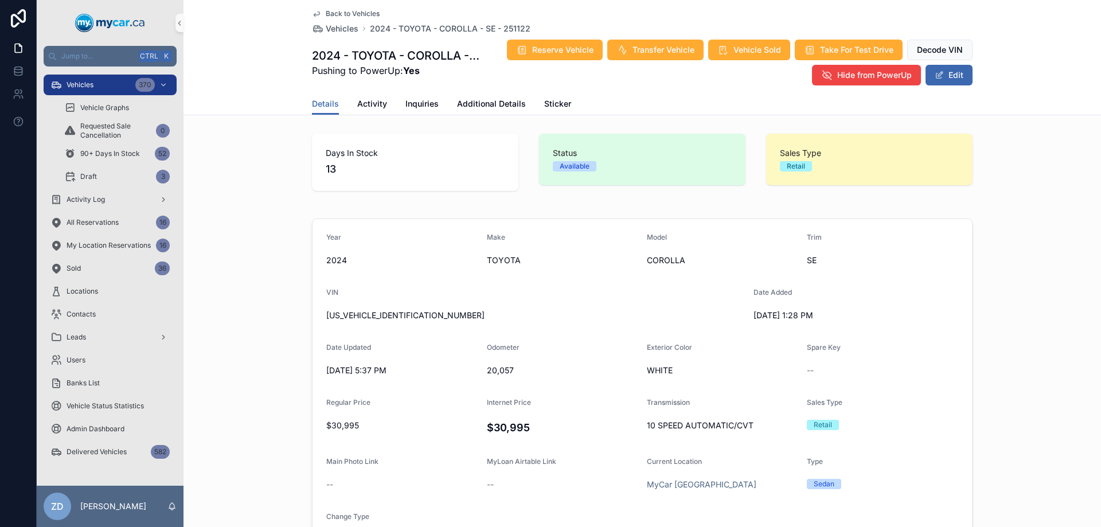
click at [331, 11] on span "Back to Vehicles" at bounding box center [353, 13] width 54 height 9
